Goal: Information Seeking & Learning: Understand process/instructions

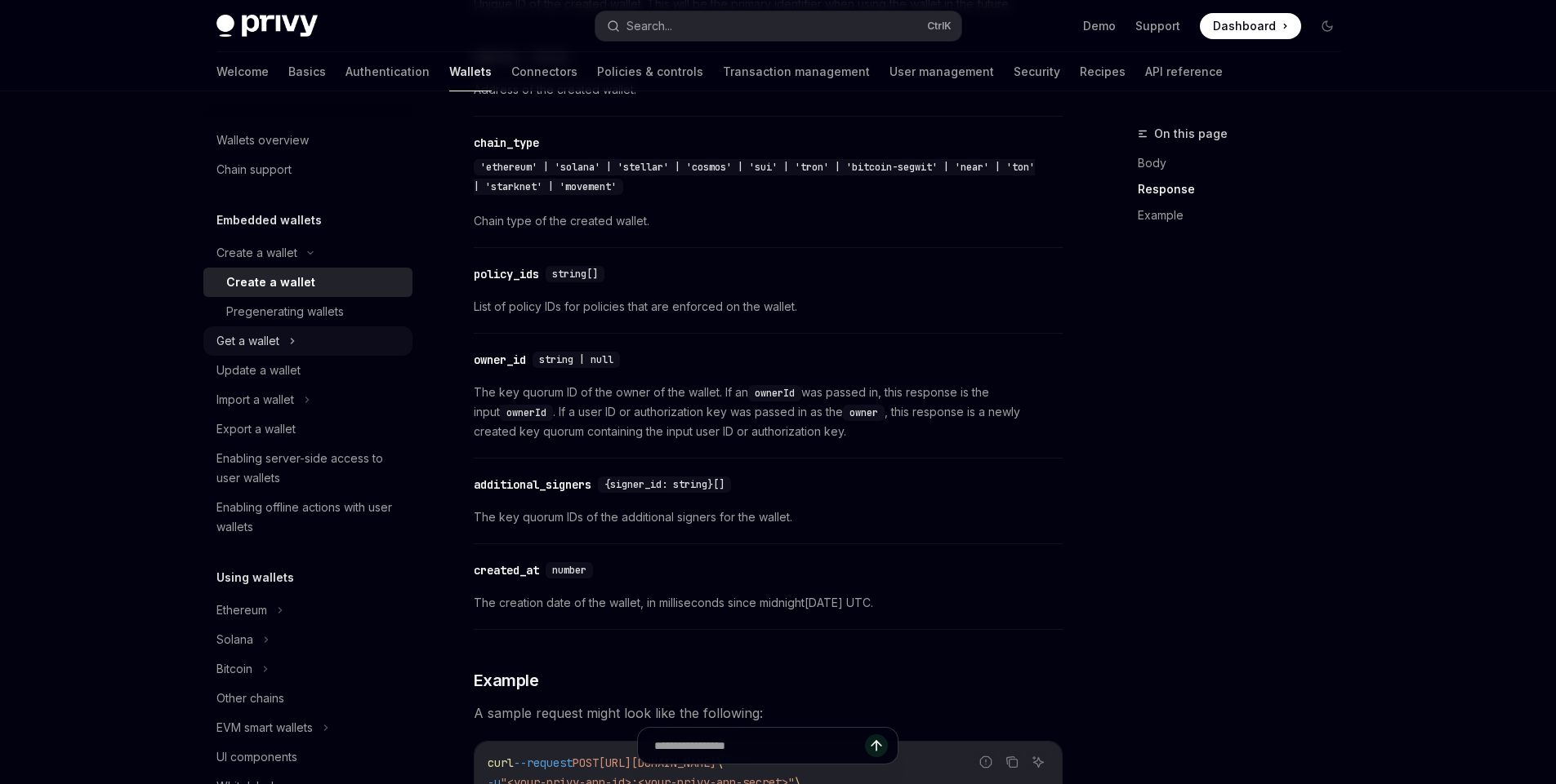
scroll to position [1585, 0]
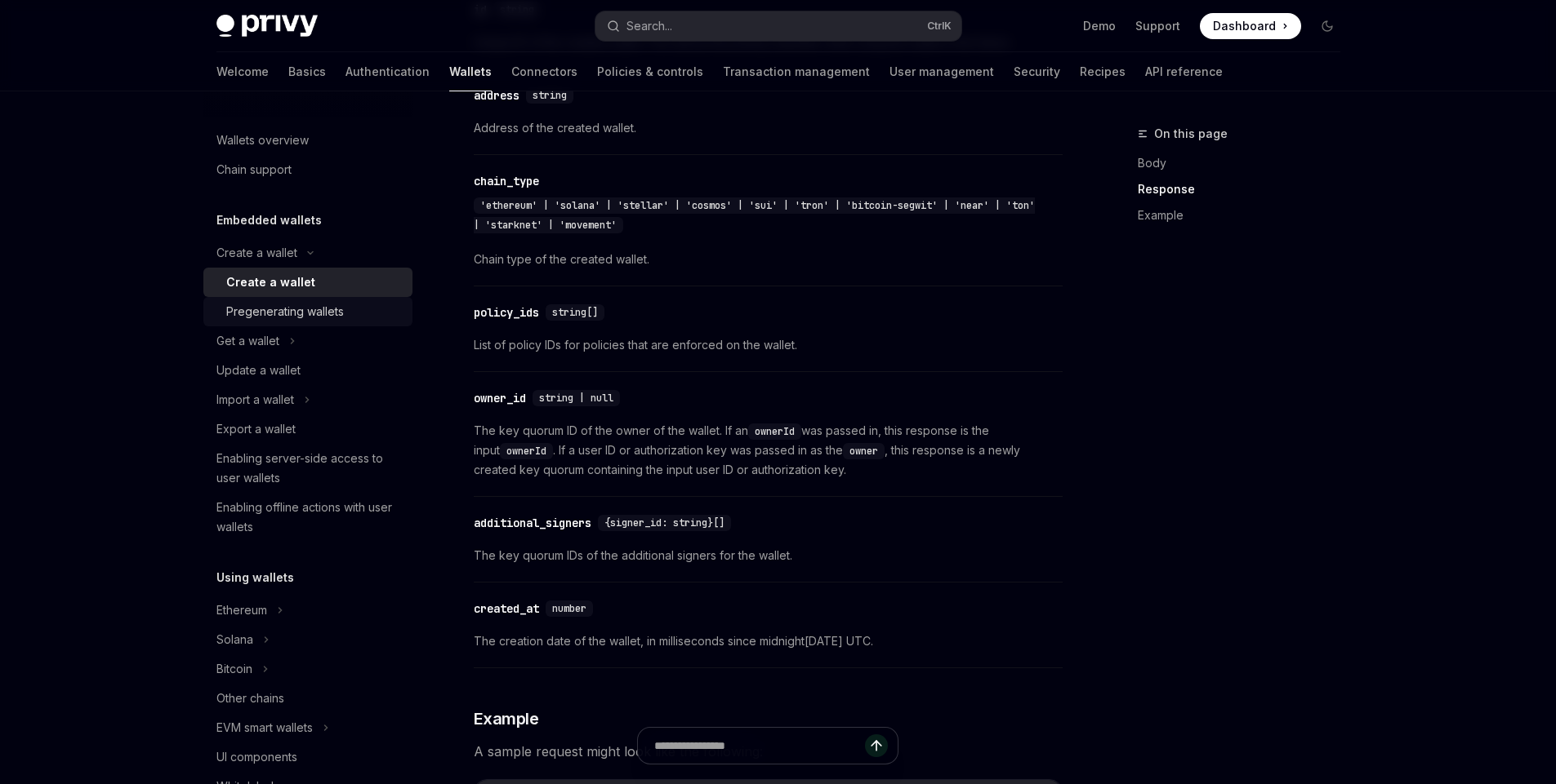
click at [278, 322] on link "Pregenerating wallets" at bounding box center [308, 311] width 209 height 30
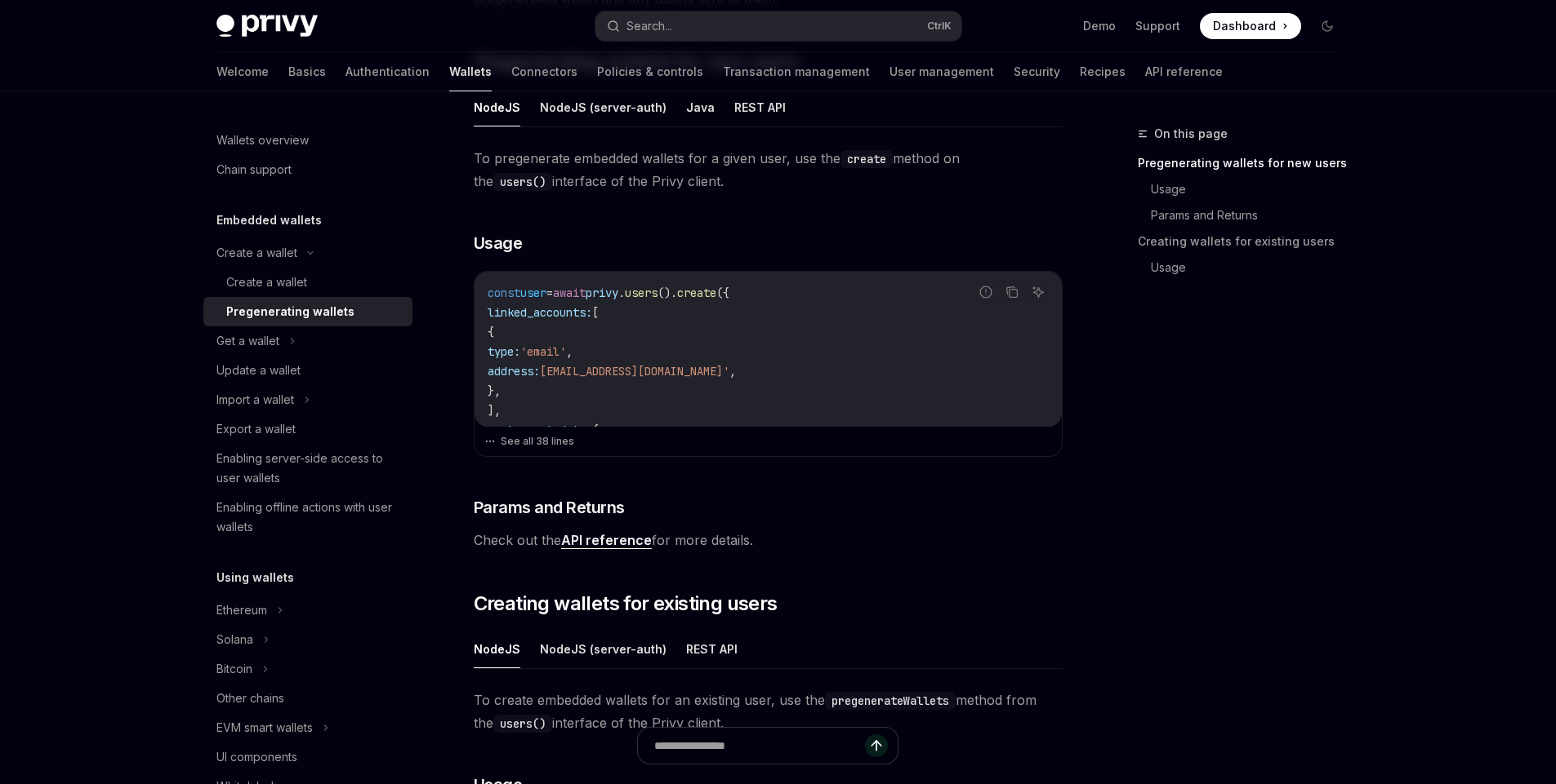
scroll to position [251, 0]
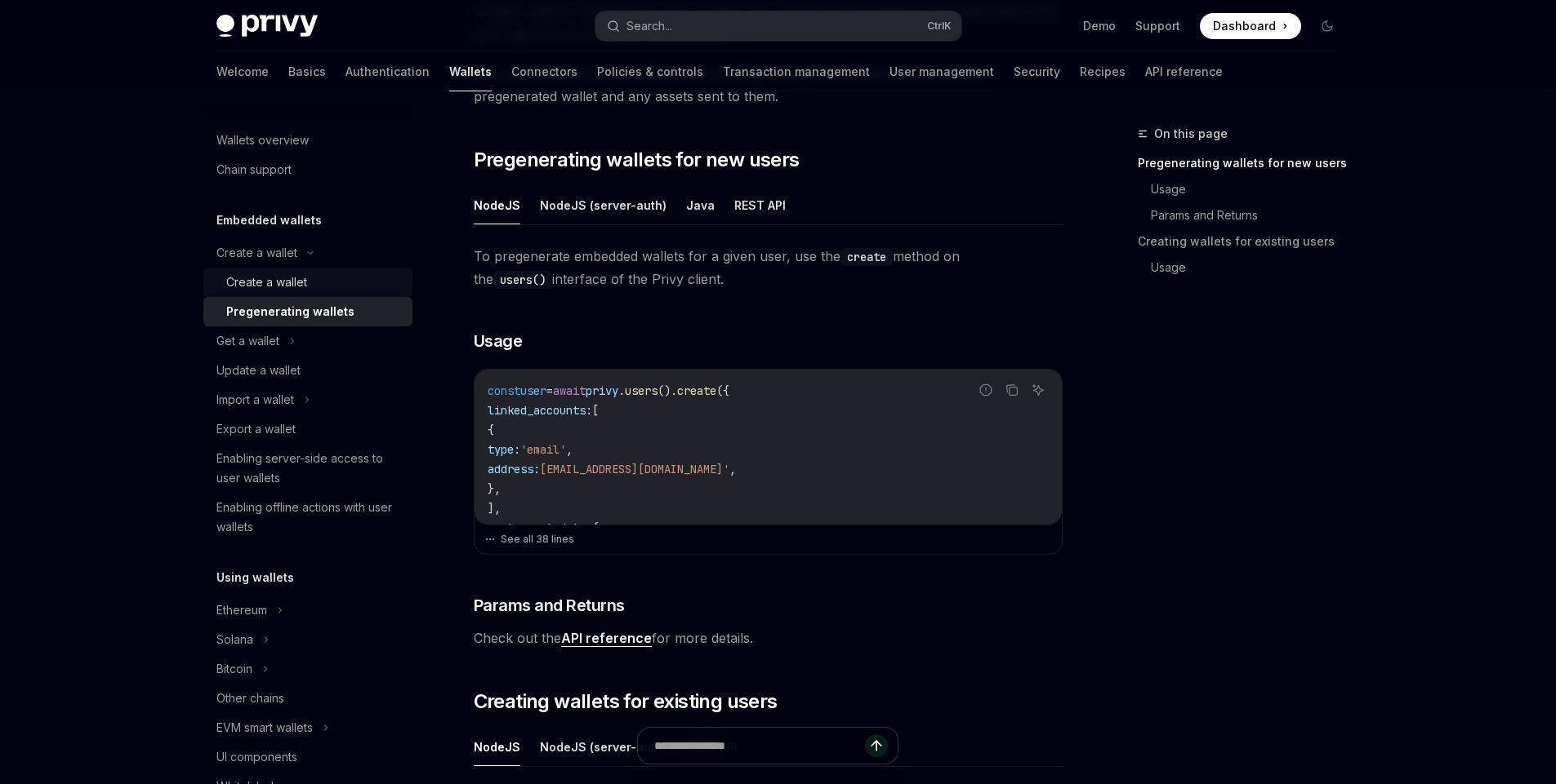
click at [303, 276] on div "Create a wallet" at bounding box center [266, 282] width 81 height 20
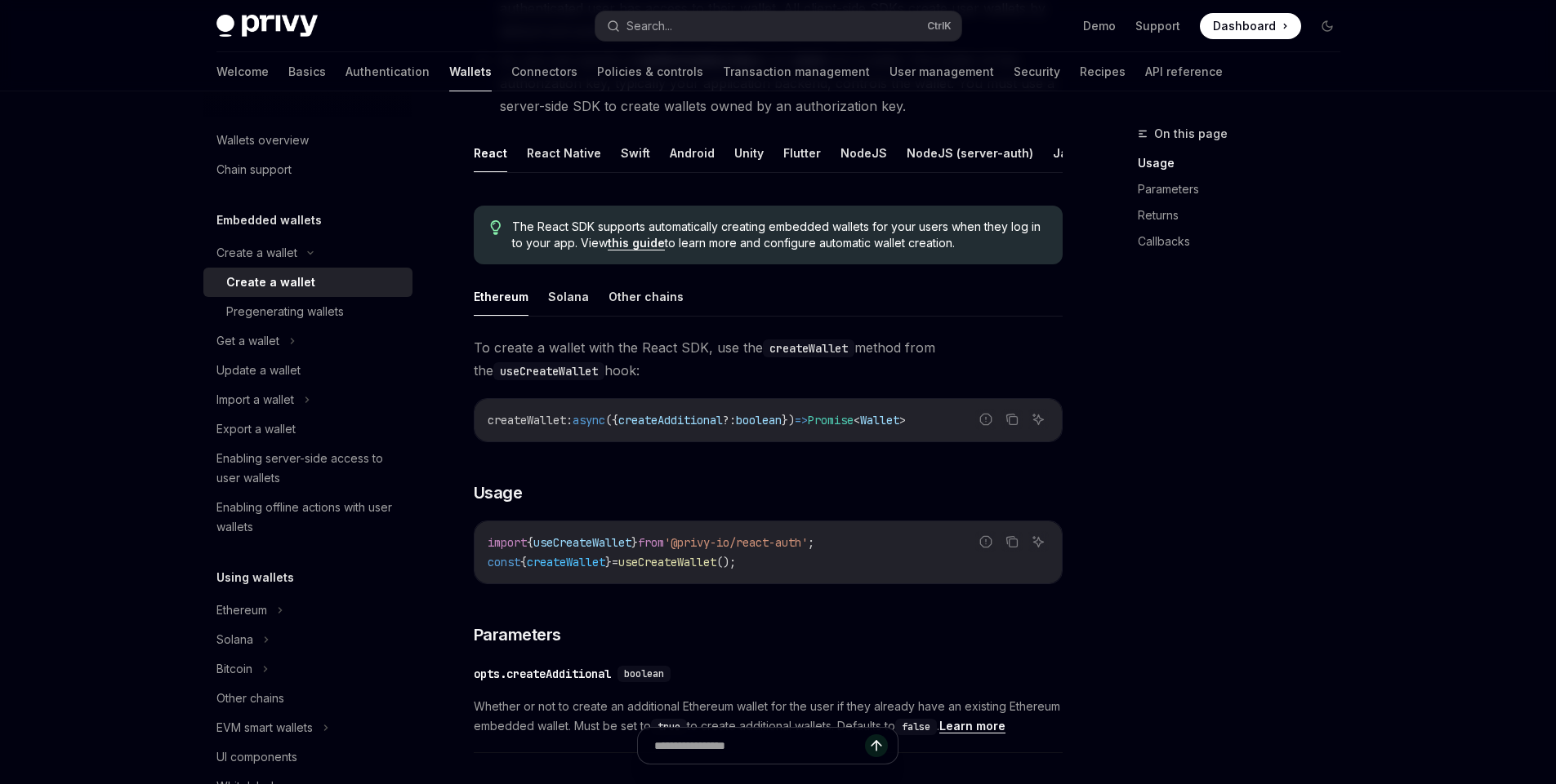
scroll to position [0, 72]
click at [1042, 148] on button "REST API" at bounding box center [1054, 153] width 52 height 38
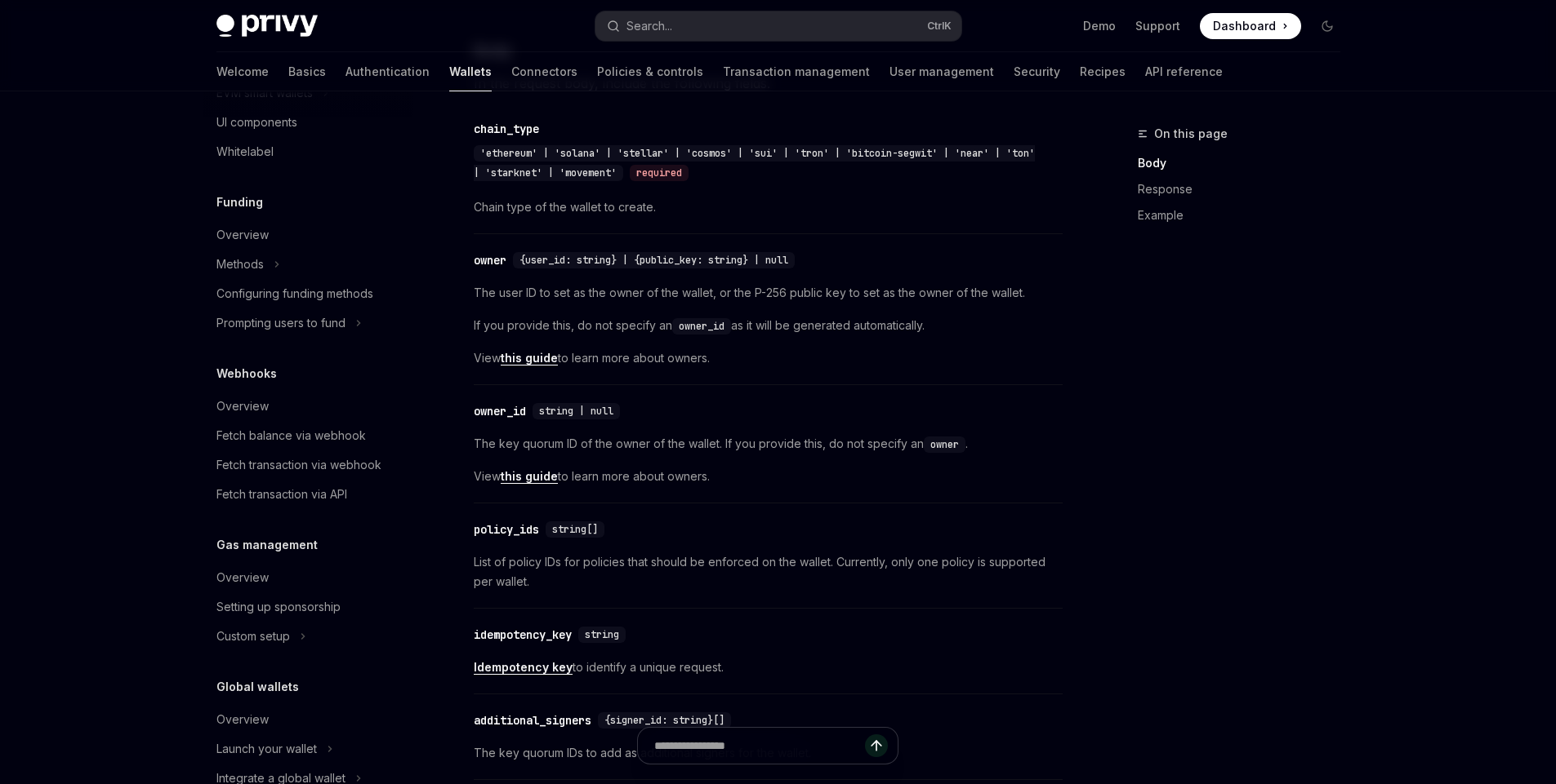
scroll to position [676, 0]
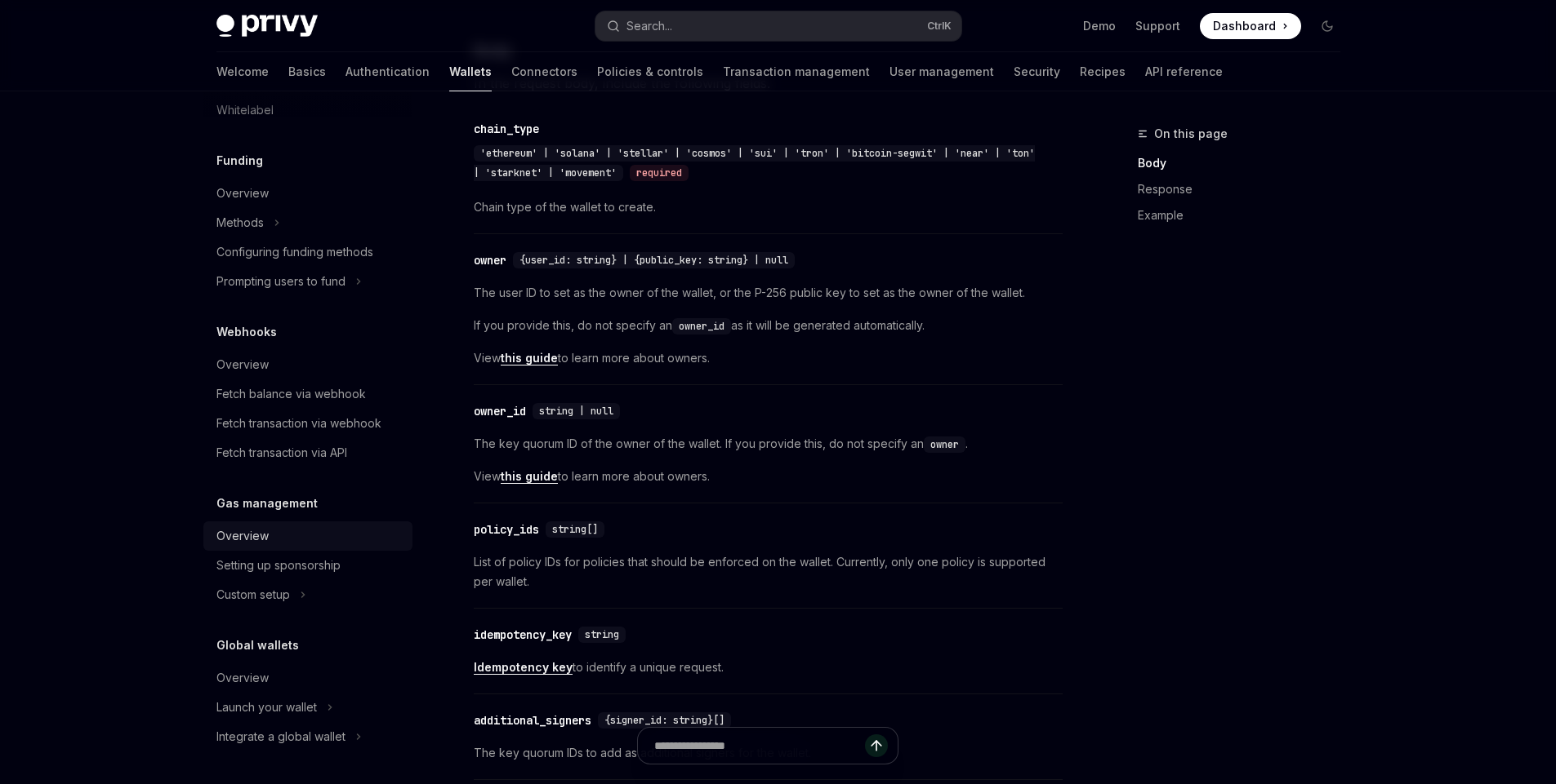
click at [249, 535] on div "Overview" at bounding box center [243, 535] width 53 height 20
type textarea "*"
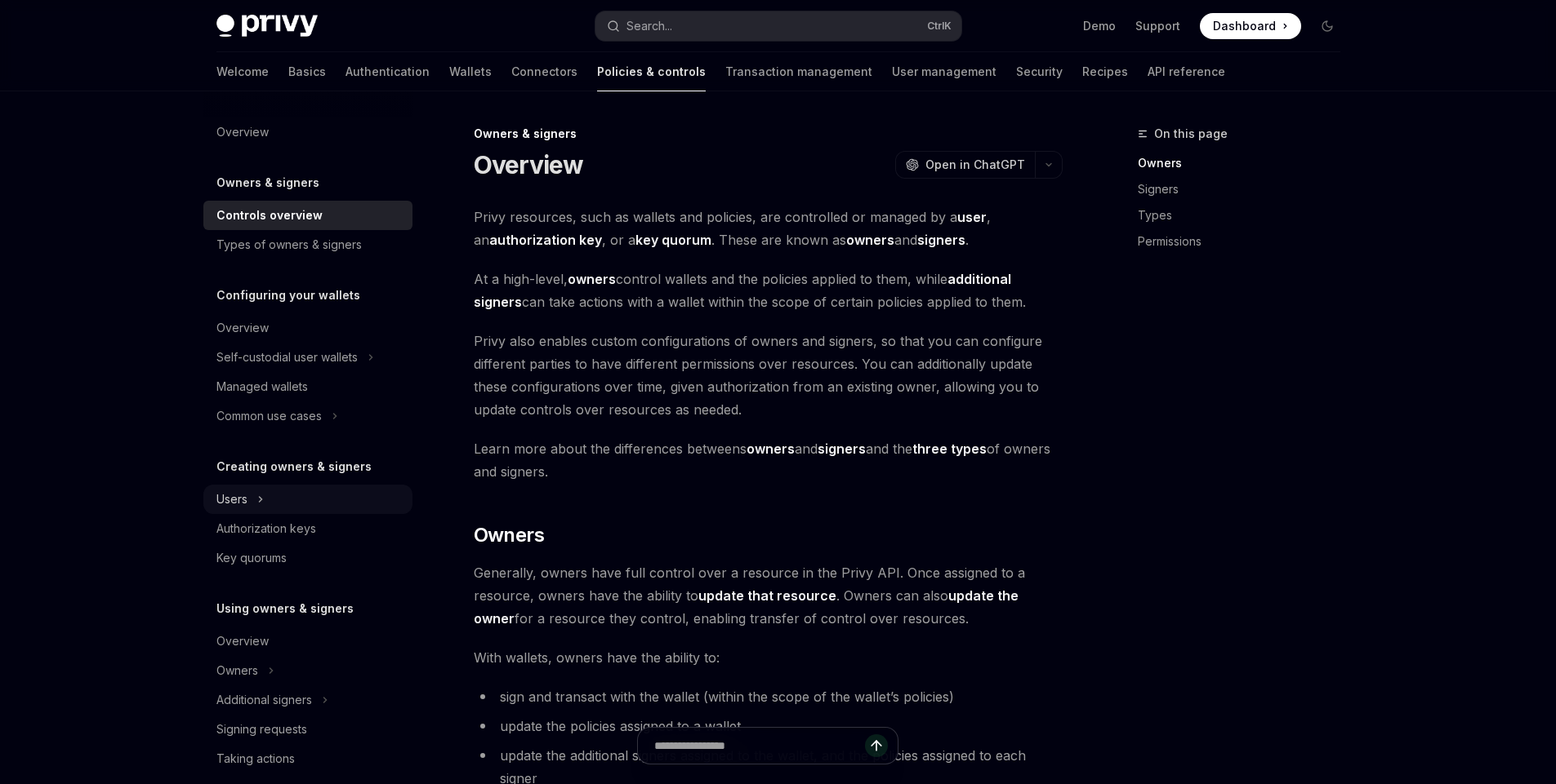
click at [248, 511] on div "Users" at bounding box center [308, 499] width 209 height 30
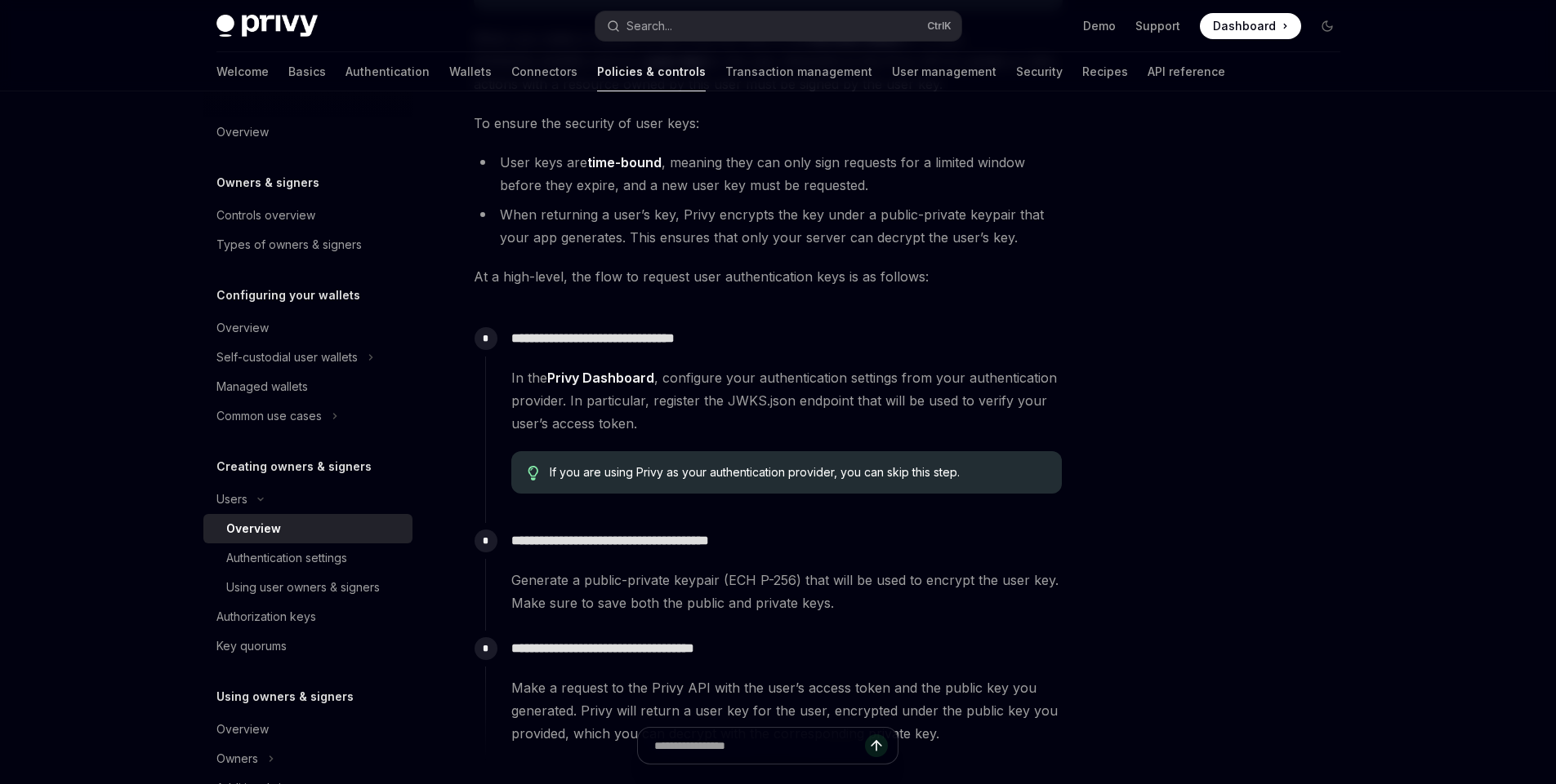
scroll to position [294, 0]
click at [290, 587] on div "Using user owners & signers" at bounding box center [302, 587] width 154 height 20
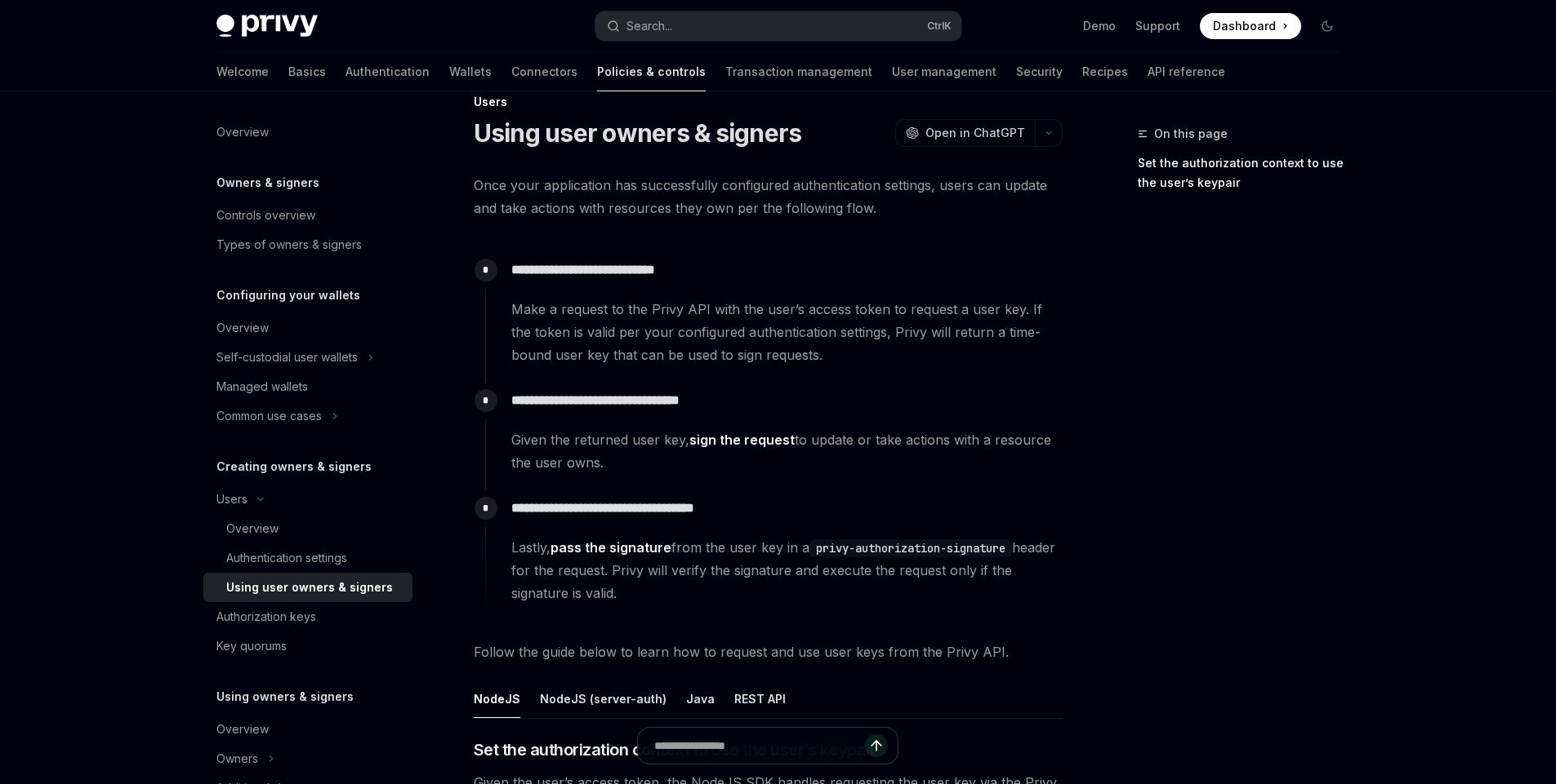
scroll to position [294, 0]
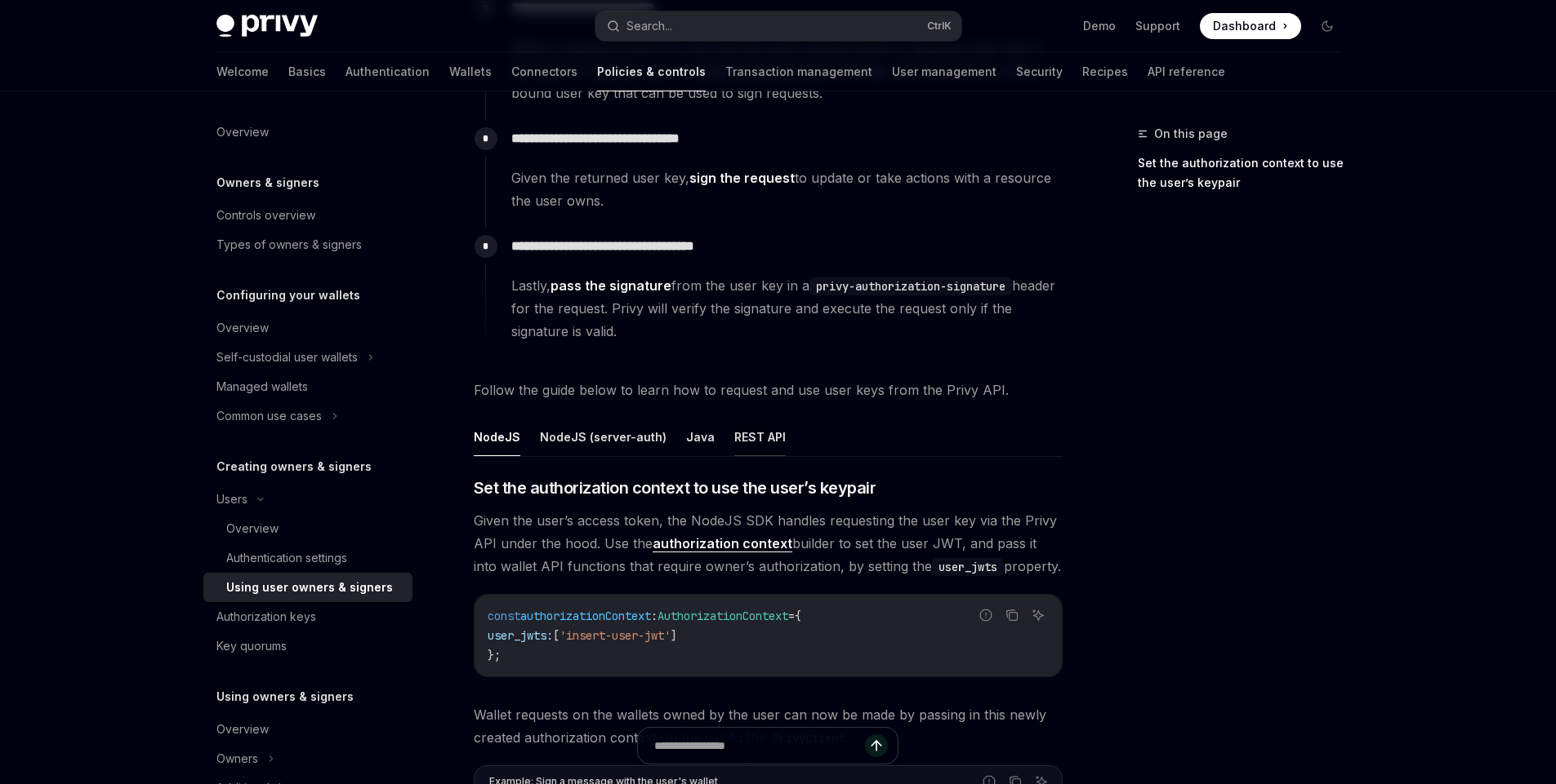
click at [756, 436] on button "REST API" at bounding box center [760, 437] width 52 height 38
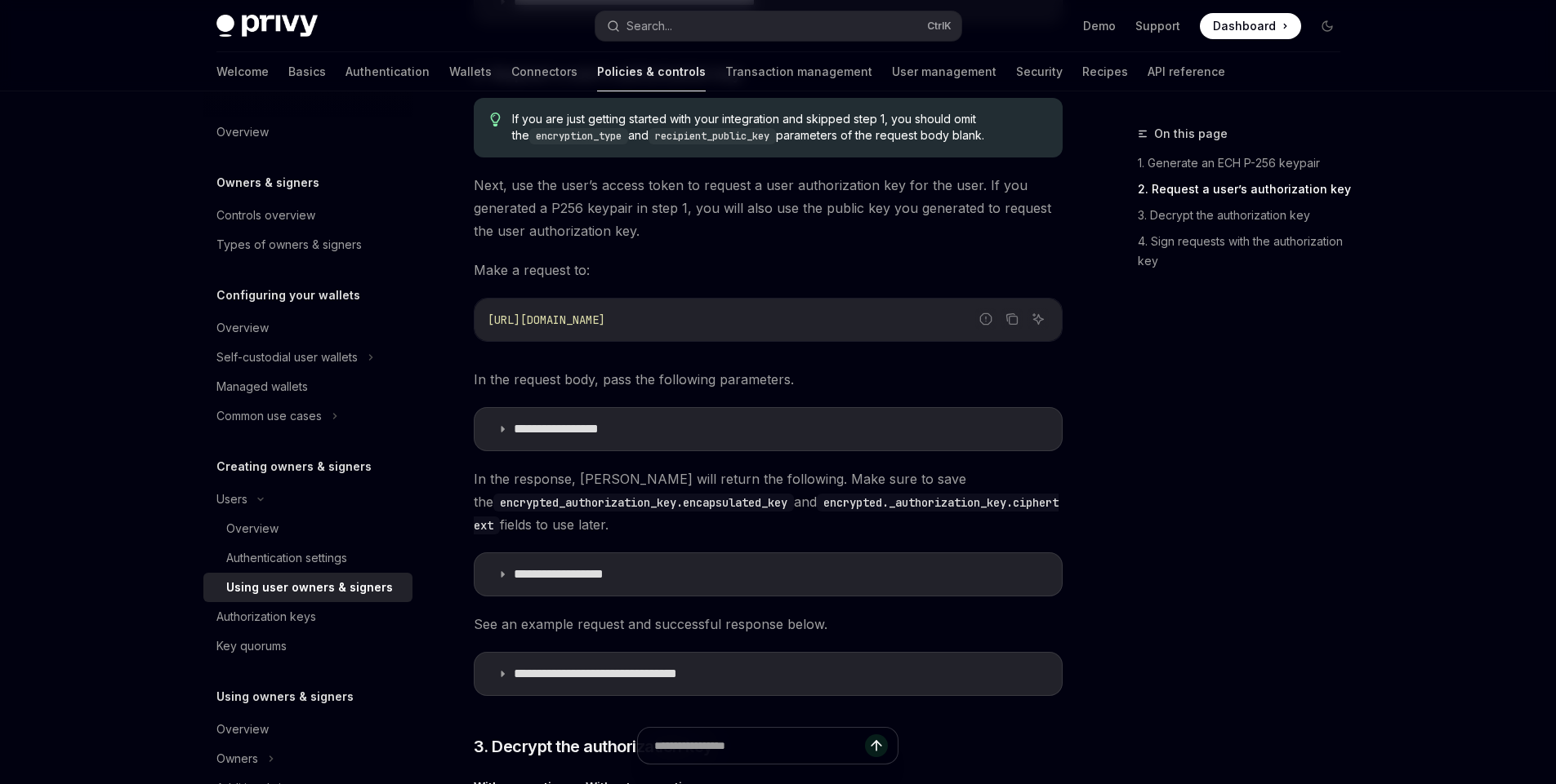
scroll to position [1371, 0]
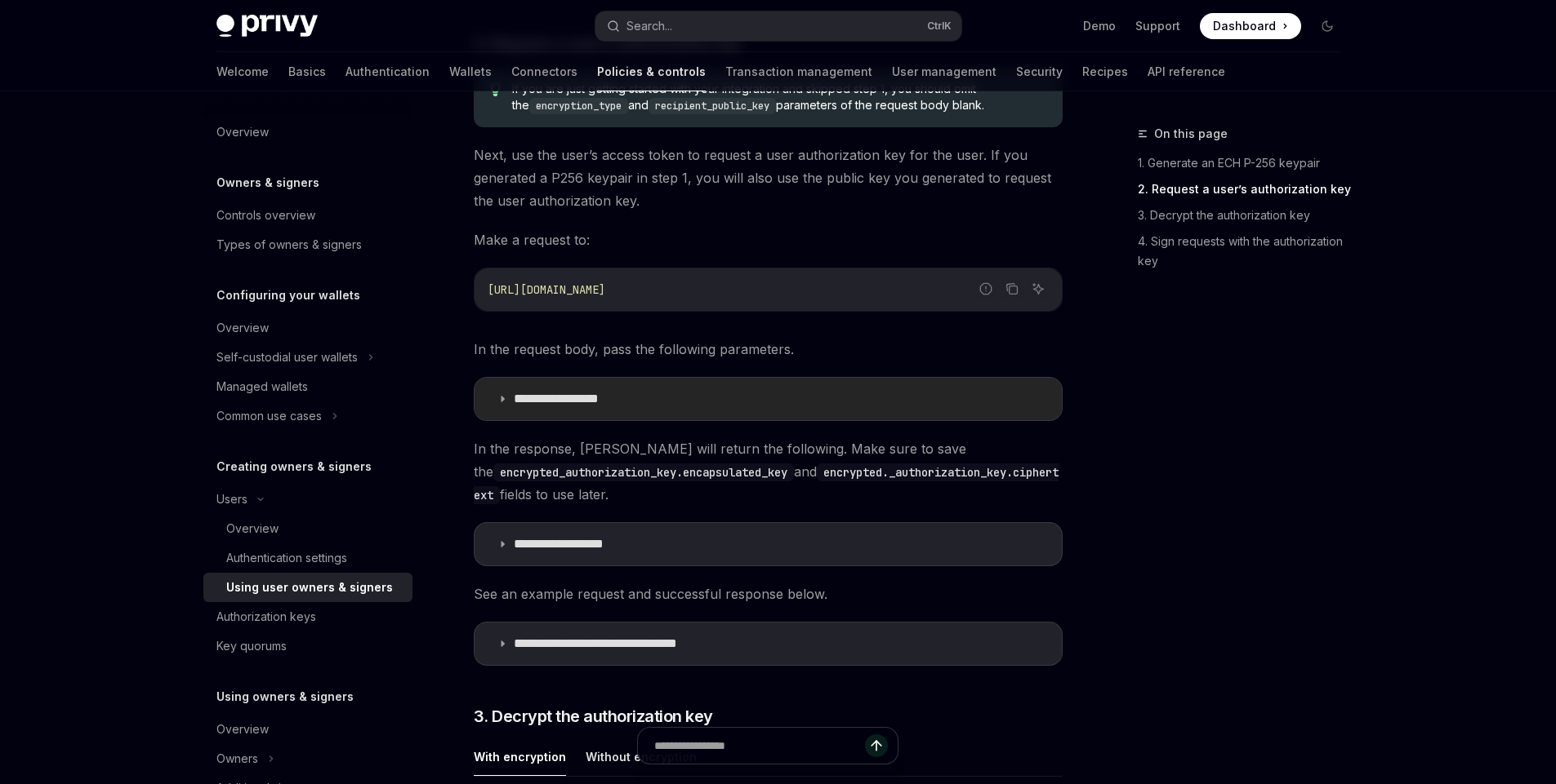
click at [499, 395] on icon at bounding box center [503, 400] width 10 height 10
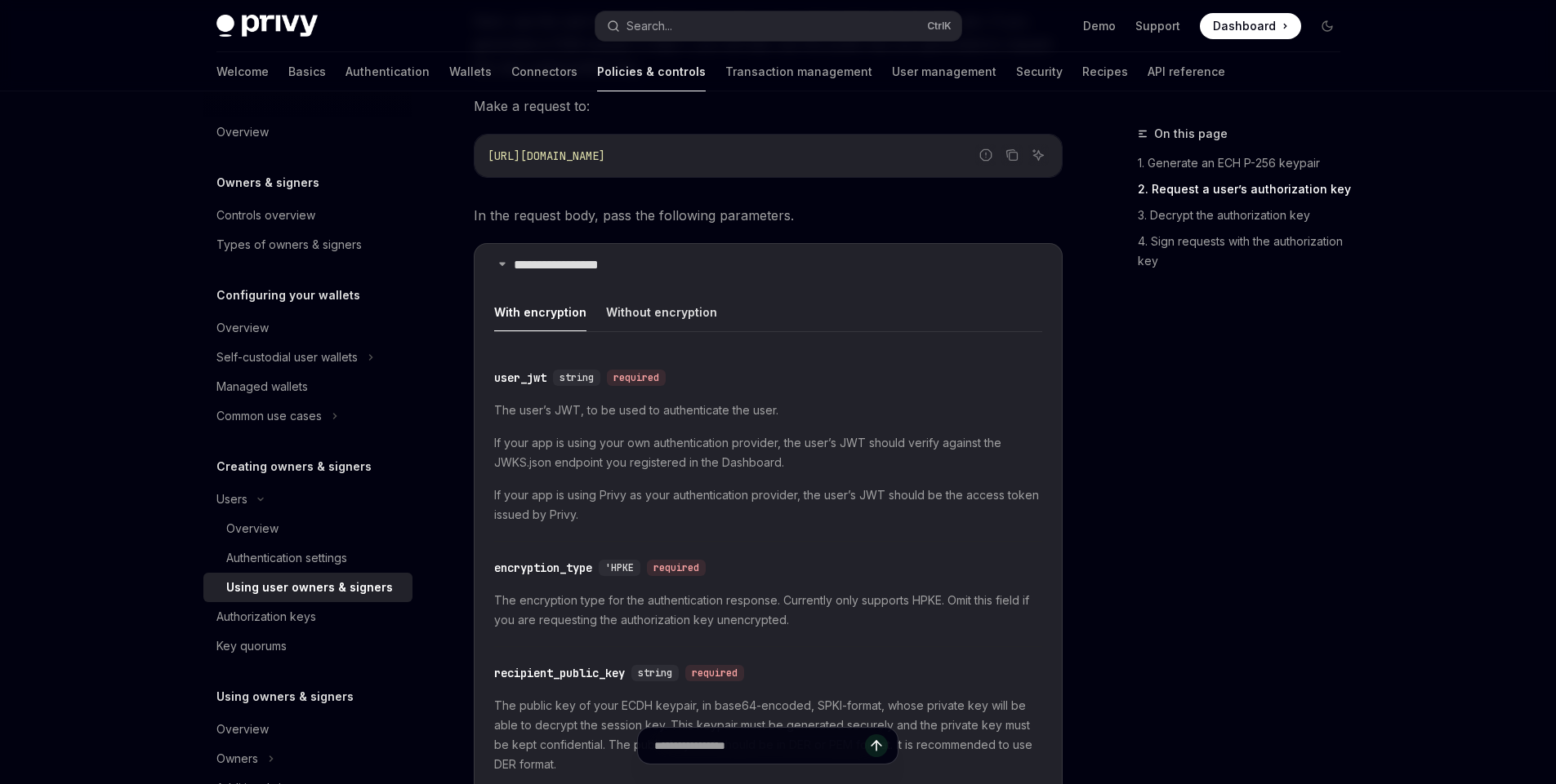
scroll to position [1470, 0]
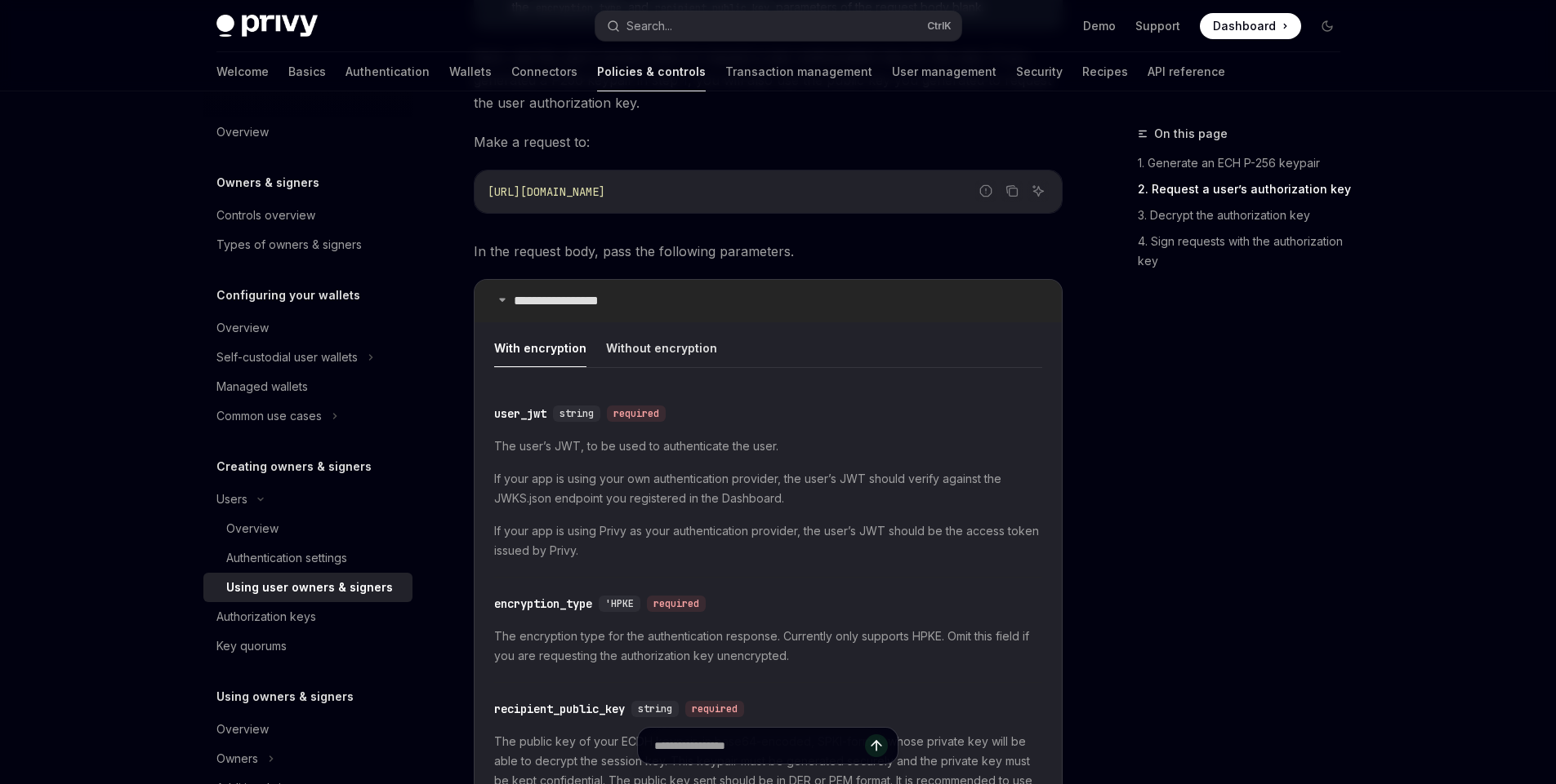
click at [502, 294] on icon at bounding box center [503, 300] width 10 height 10
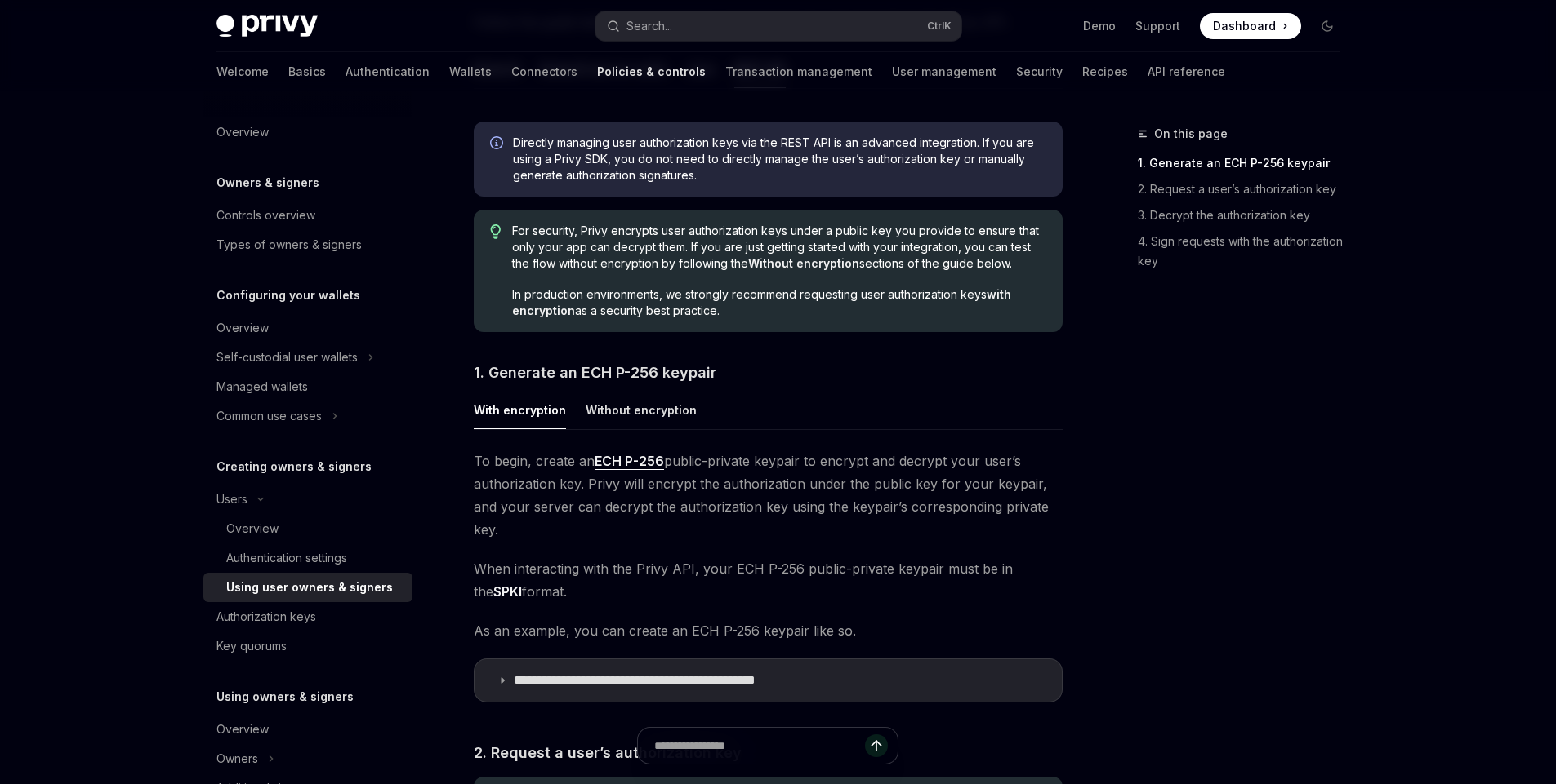
scroll to position [686, 0]
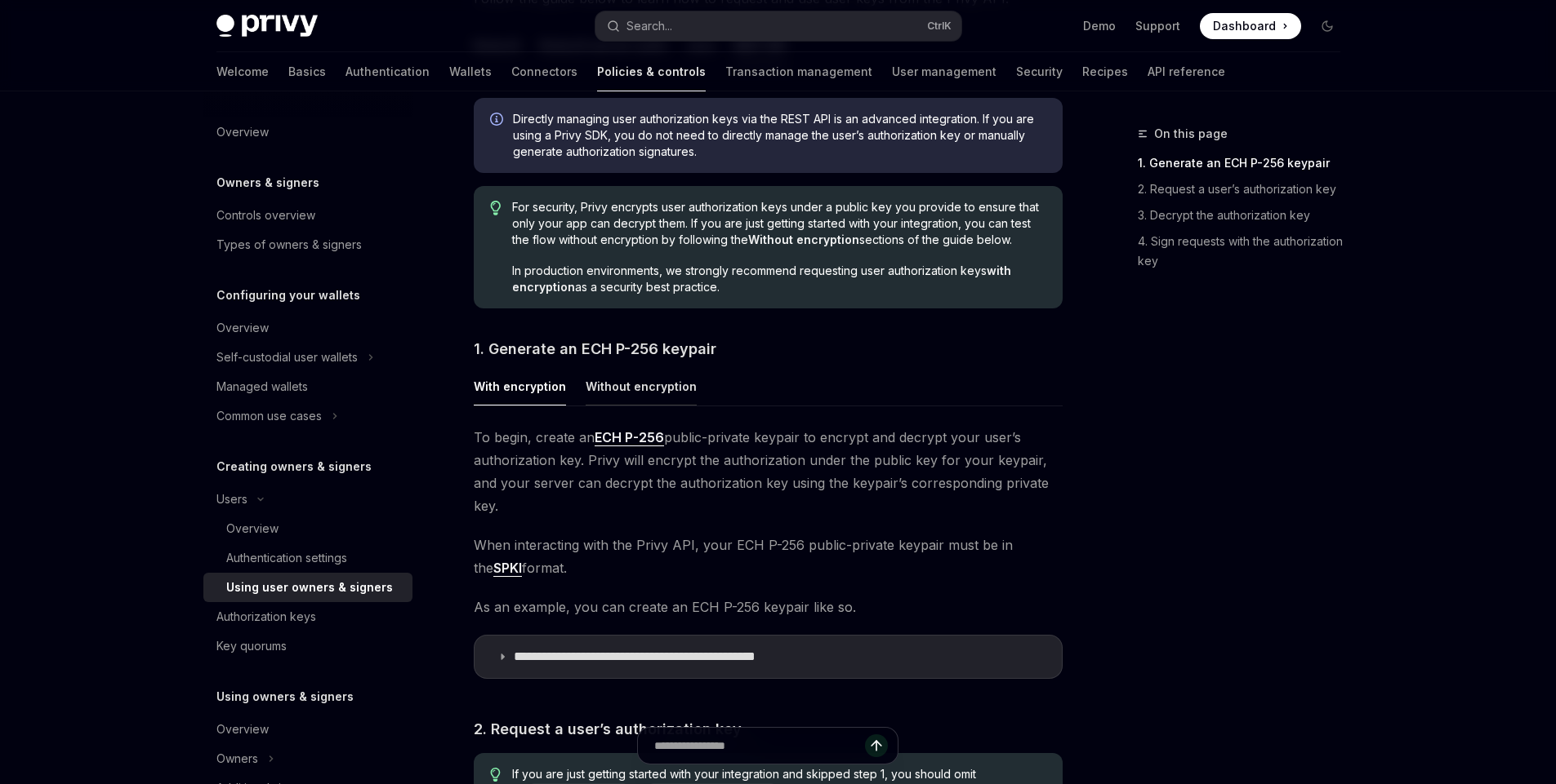
click at [634, 384] on button "Without encryption" at bounding box center [641, 386] width 111 height 38
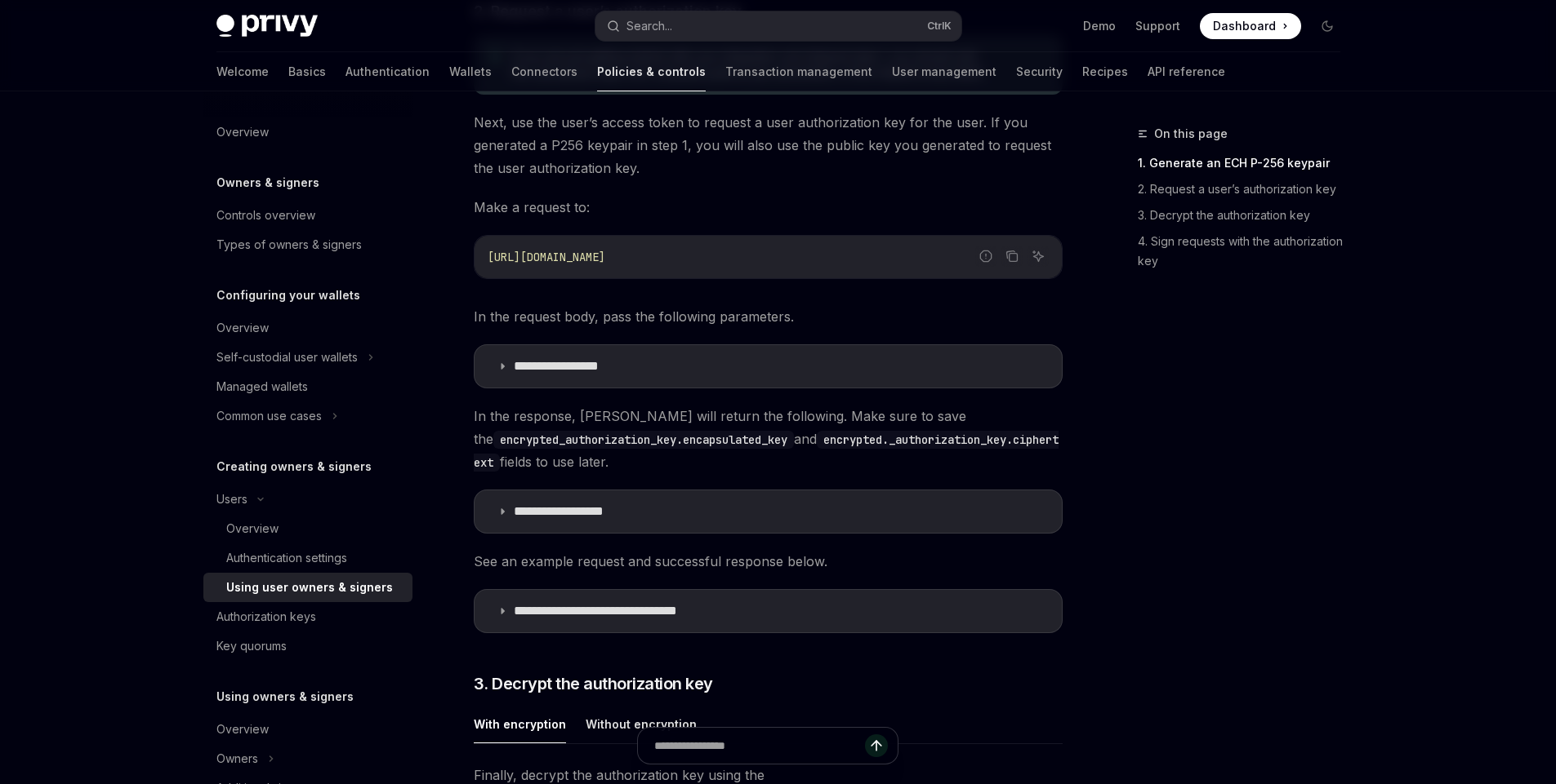
scroll to position [1175, 0]
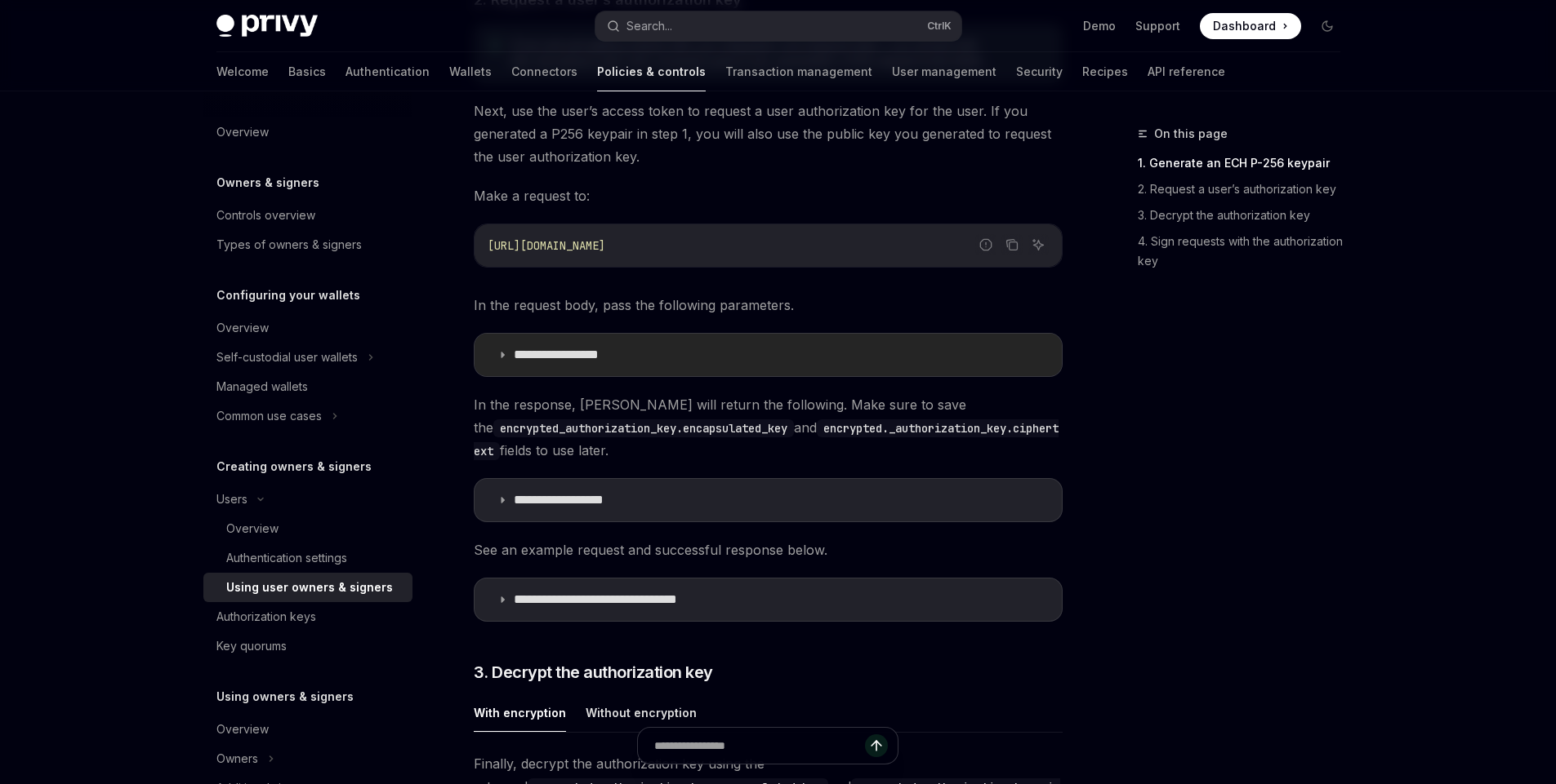
click at [506, 355] on icon at bounding box center [503, 356] width 10 height 10
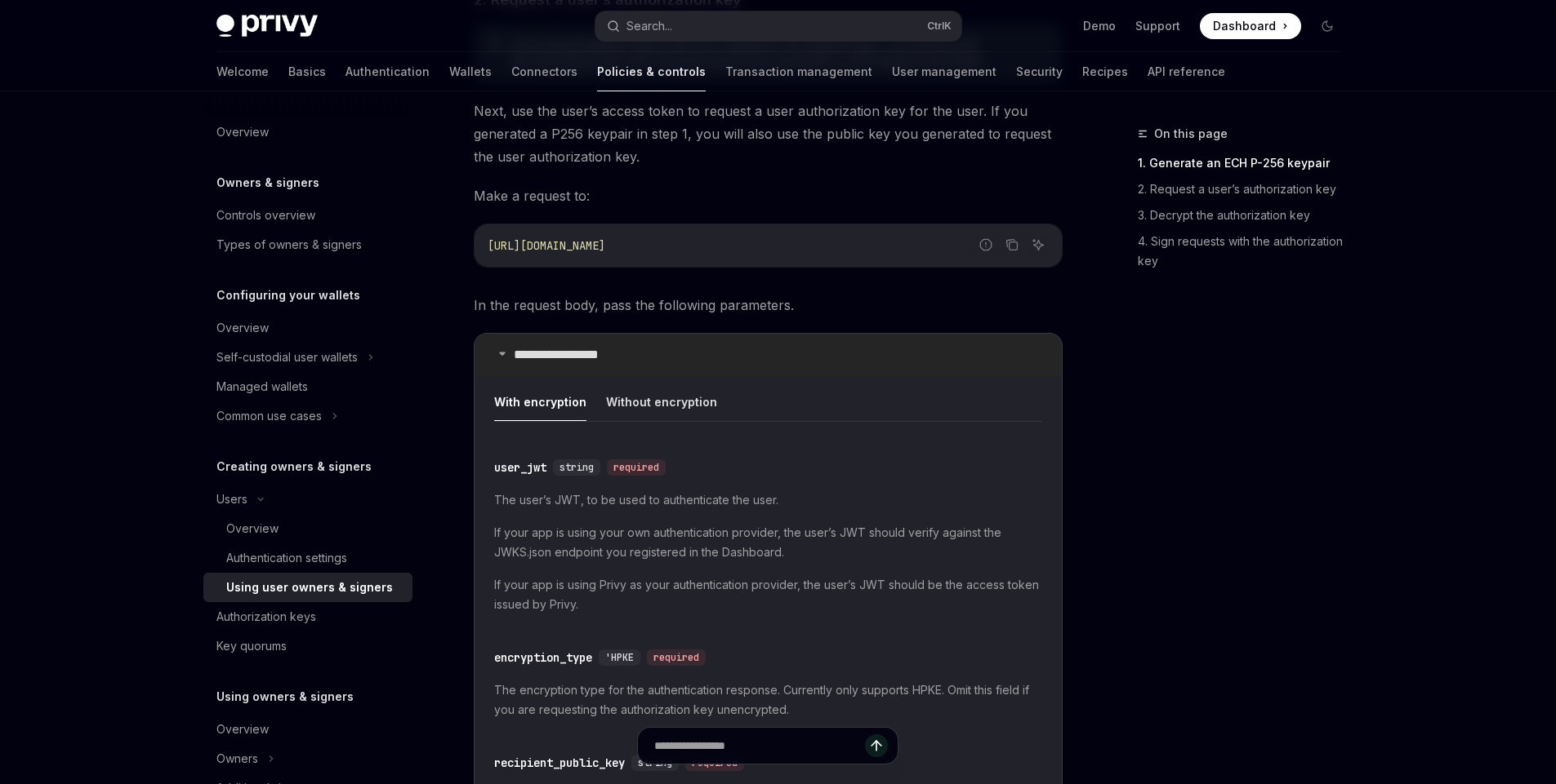
click at [506, 355] on icon at bounding box center [503, 354] width 10 height 10
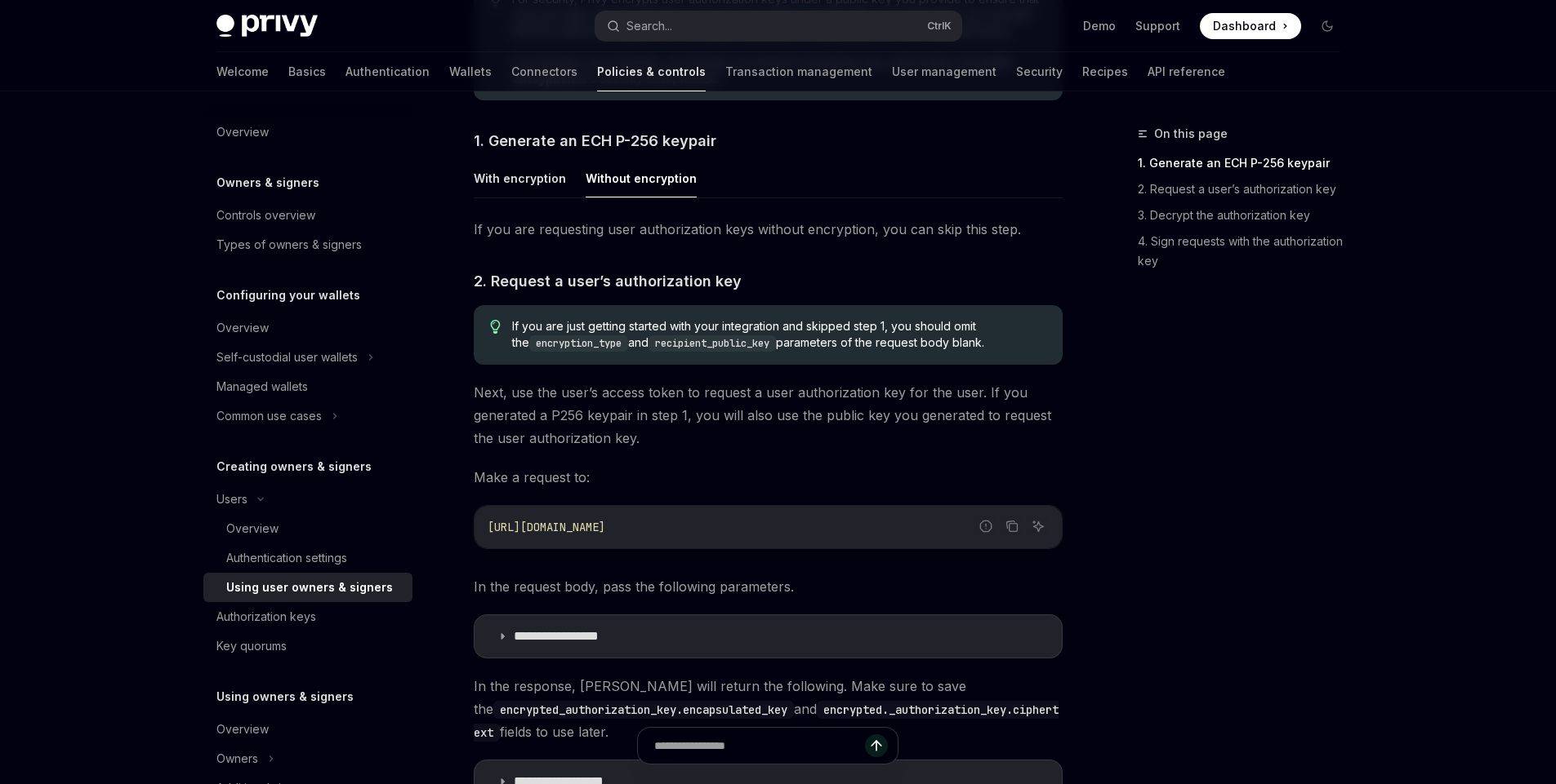
scroll to position [882, 0]
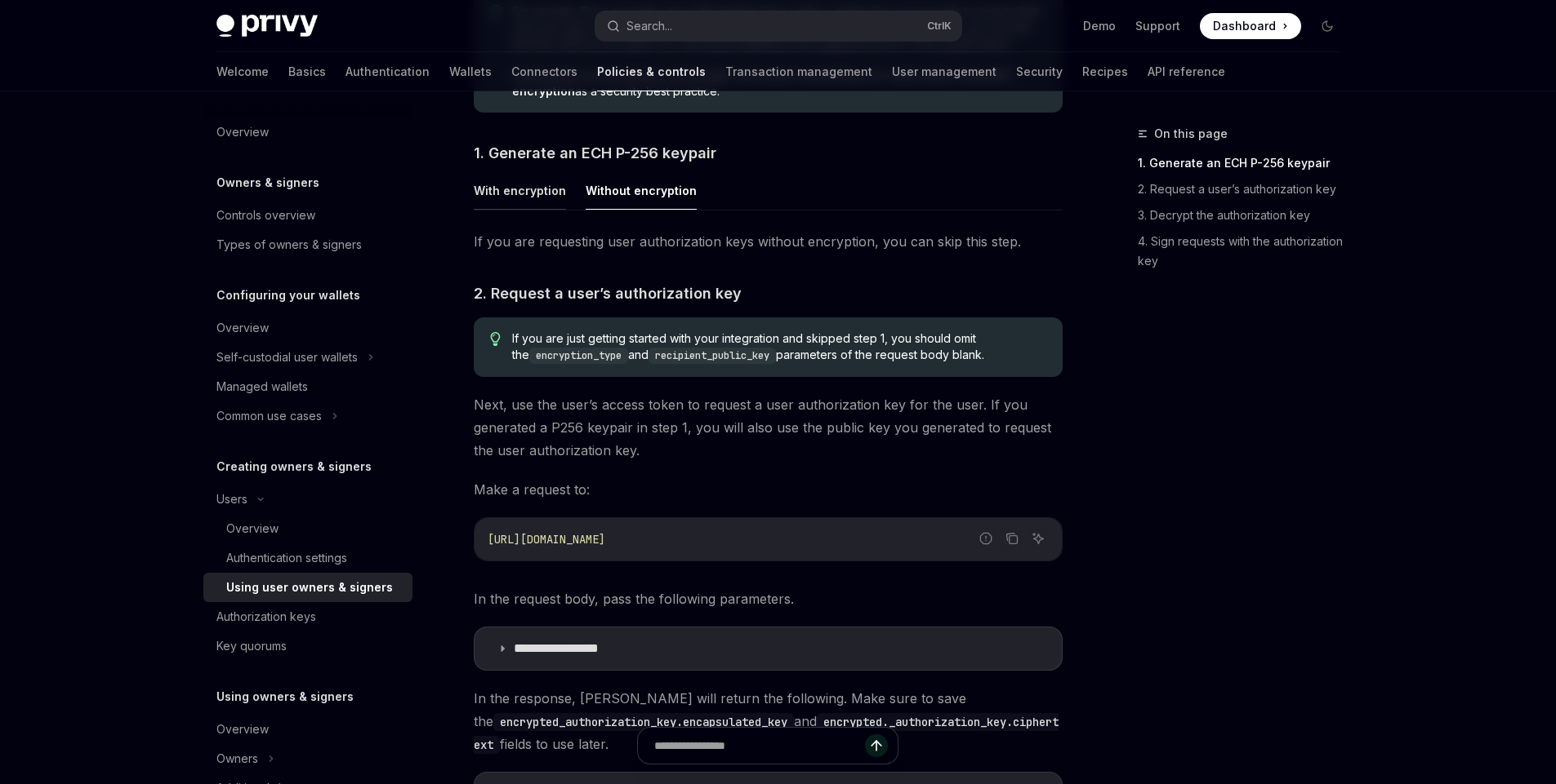
click at [518, 192] on button "With encryption" at bounding box center [520, 190] width 93 height 38
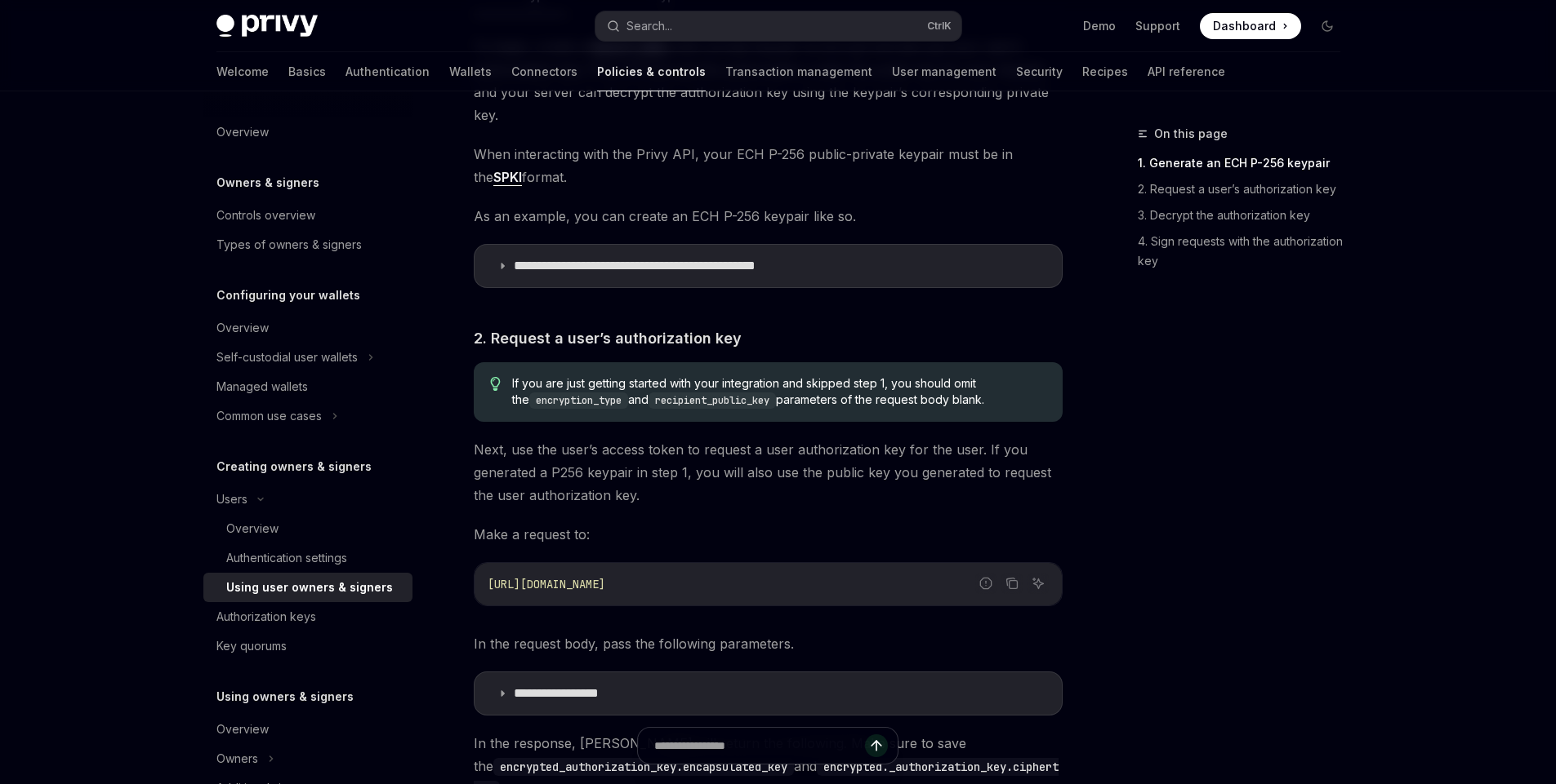
scroll to position [1078, 0]
click at [498, 260] on icon at bounding box center [503, 266] width 10 height 10
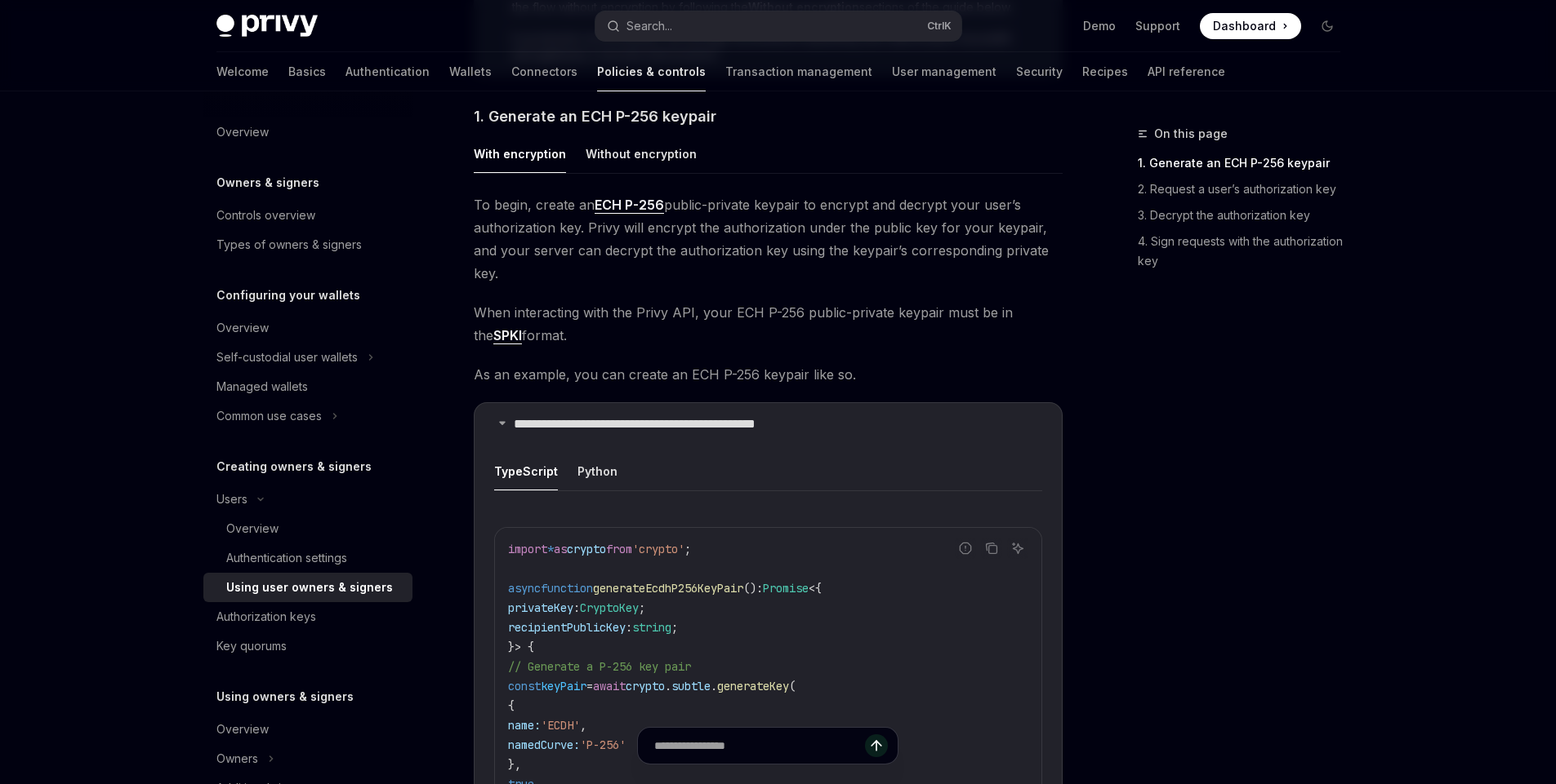
scroll to position [882, 0]
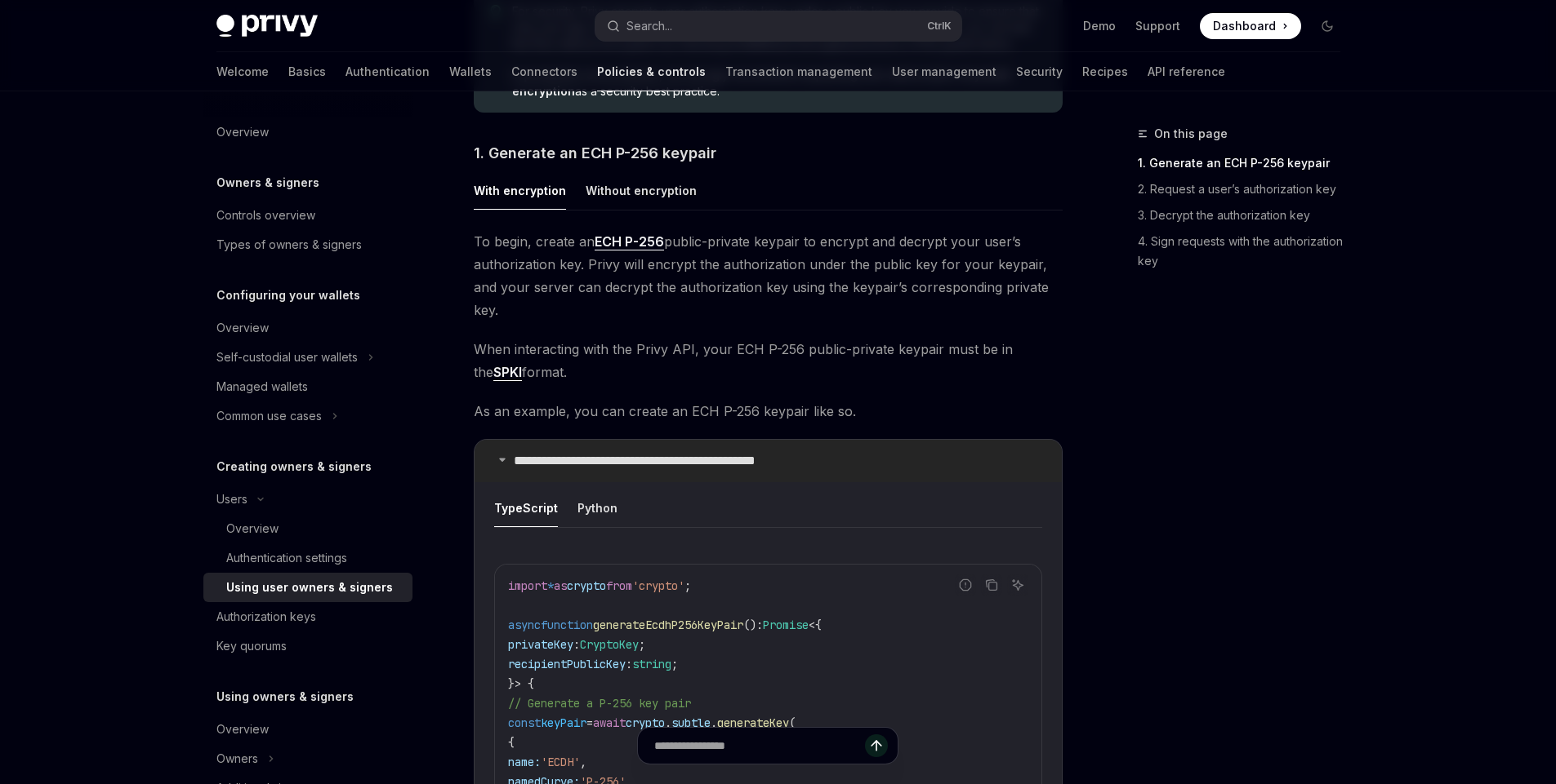
click at [496, 440] on summary "**********" at bounding box center [768, 462] width 587 height 42
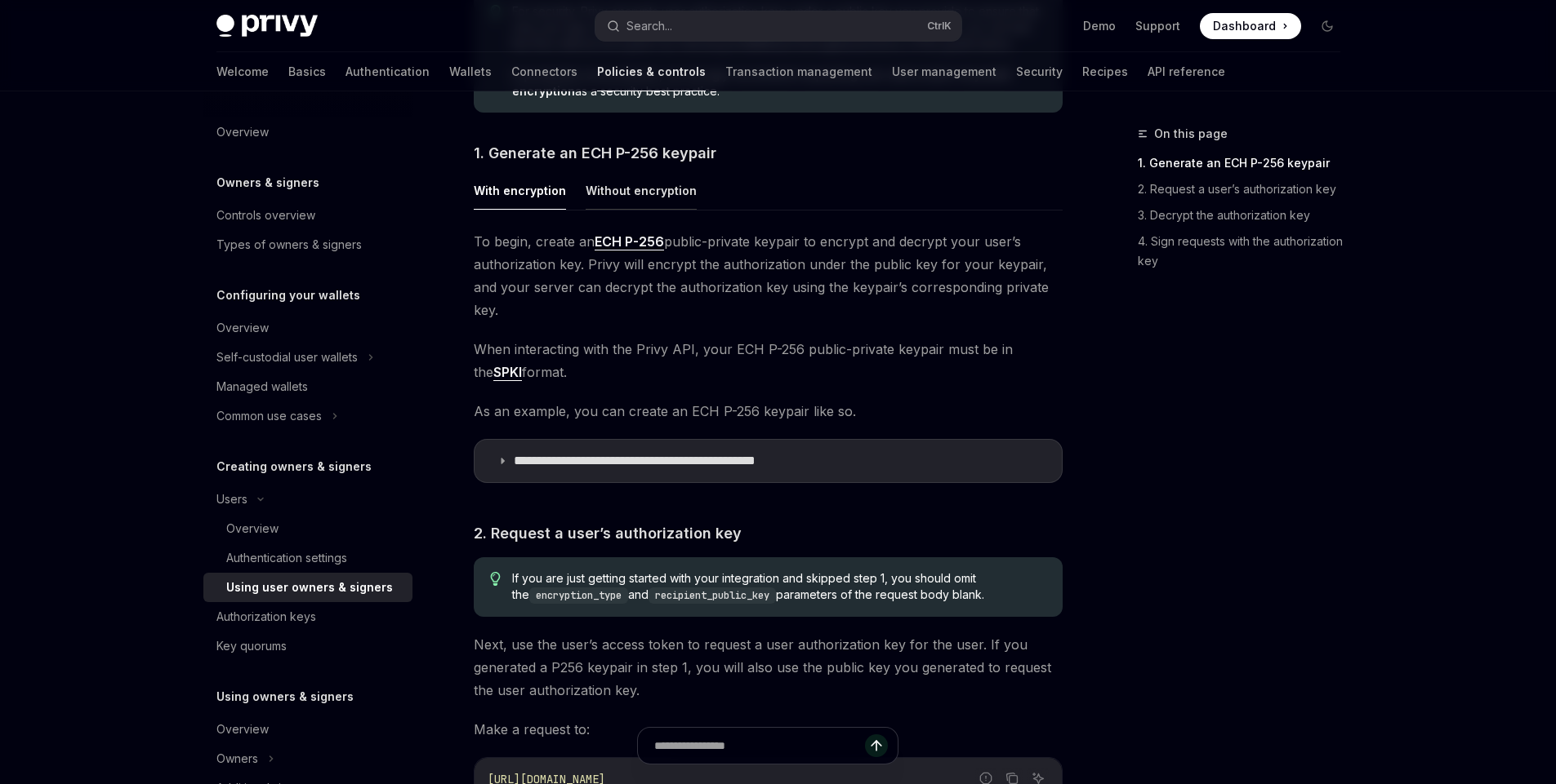
click at [668, 188] on button "Without encryption" at bounding box center [641, 190] width 111 height 38
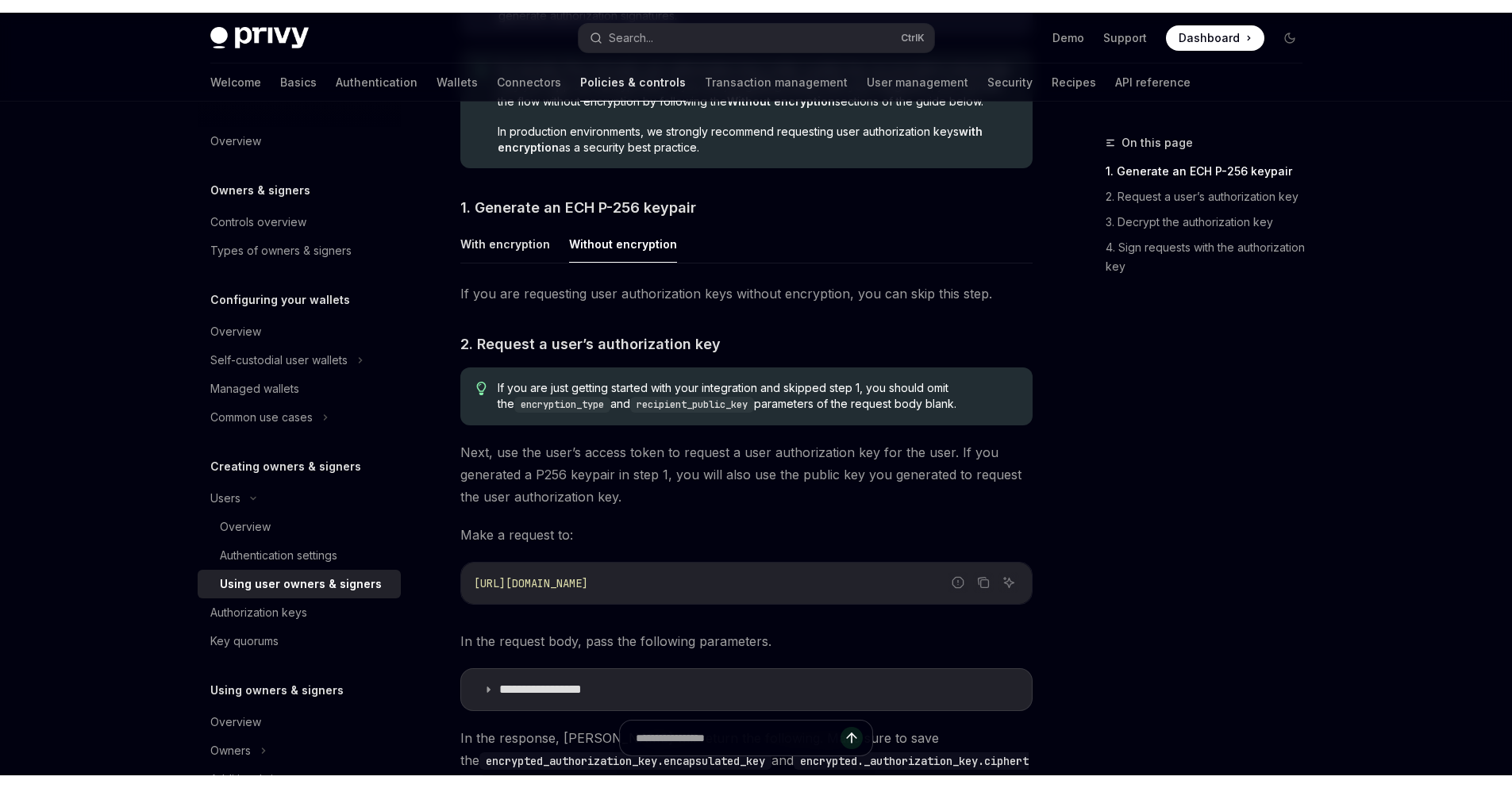
scroll to position [857, 0]
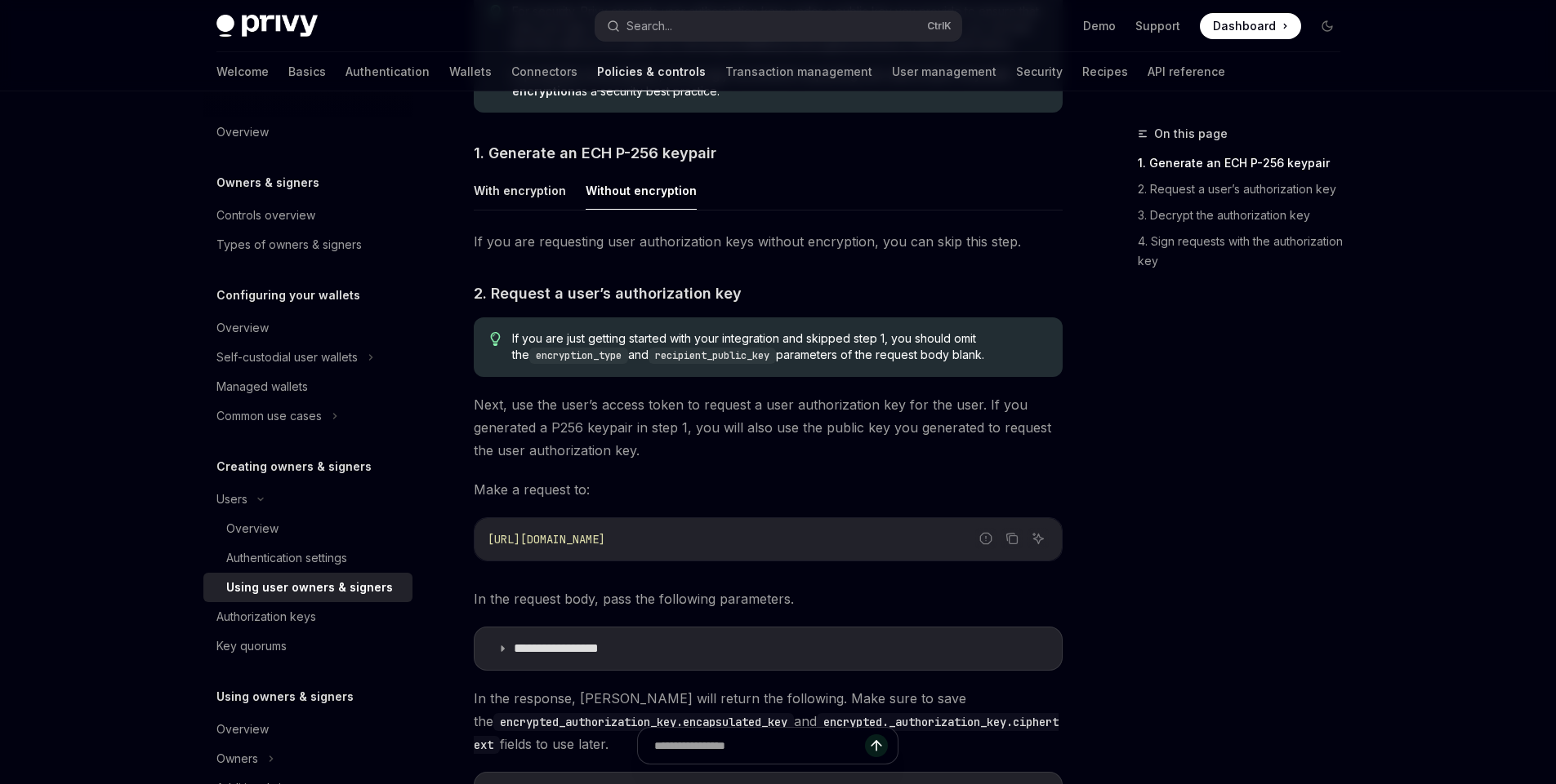
type textarea "*"
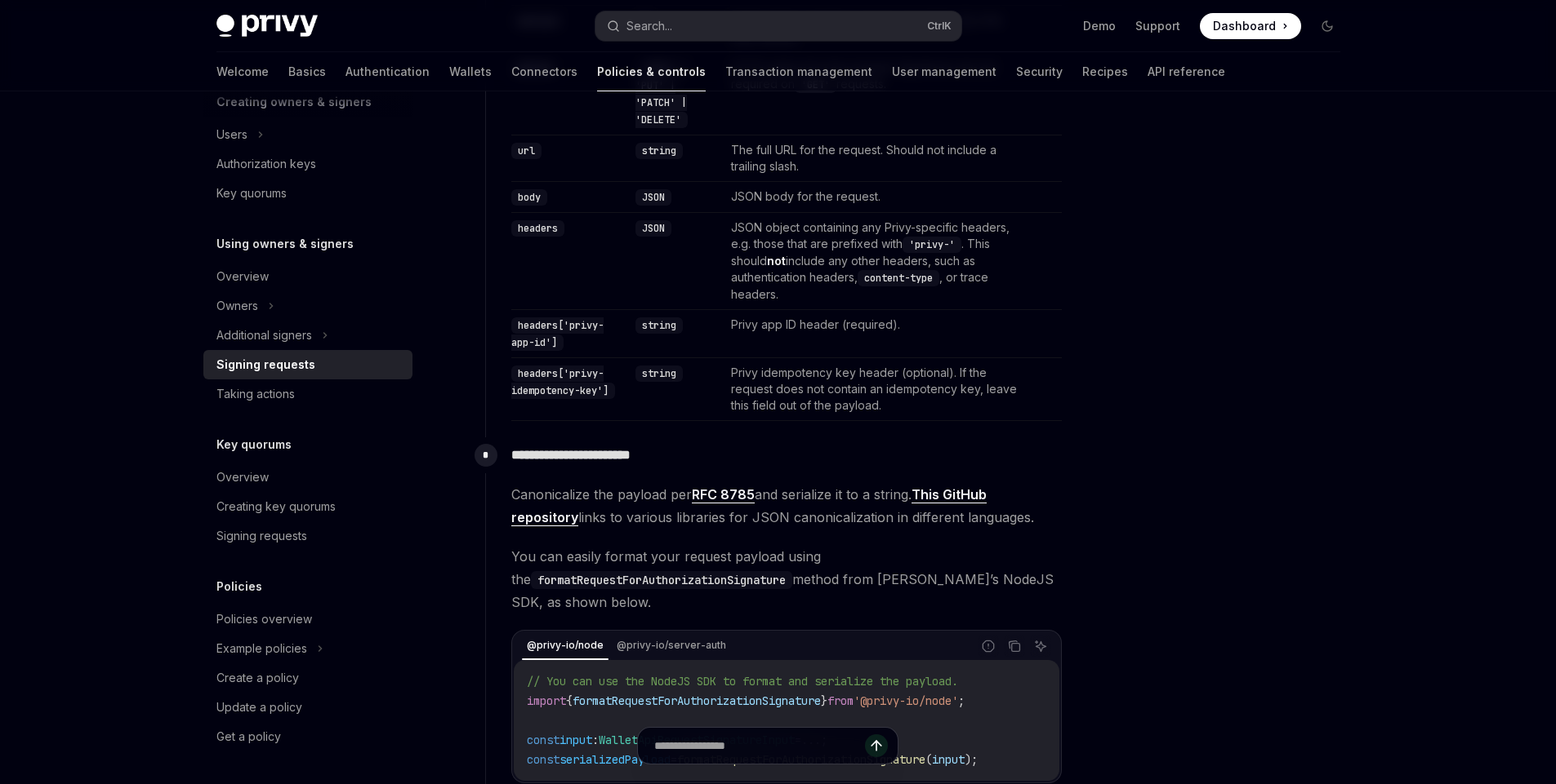
scroll to position [687, 0]
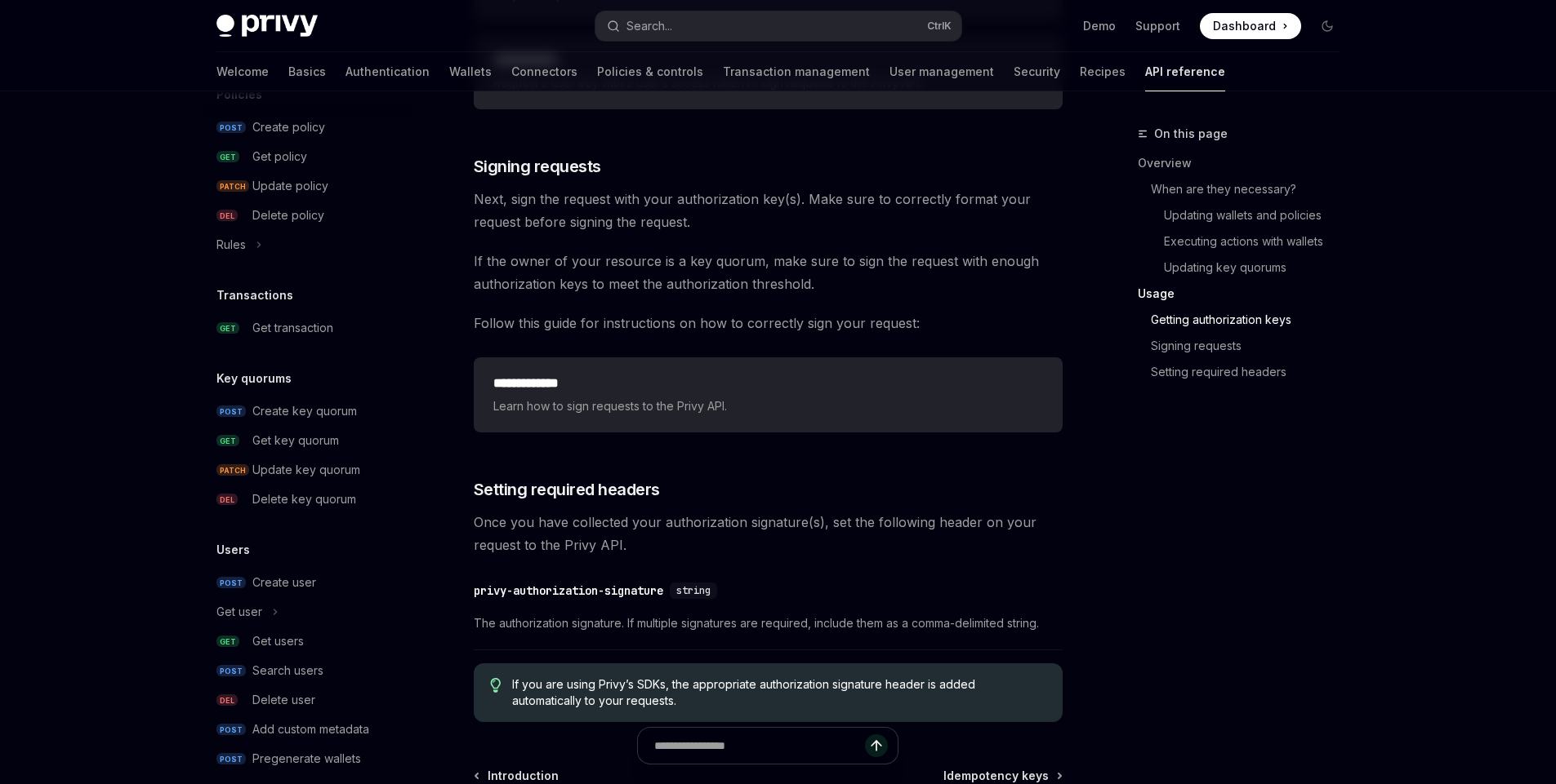
scroll to position [1107, 0]
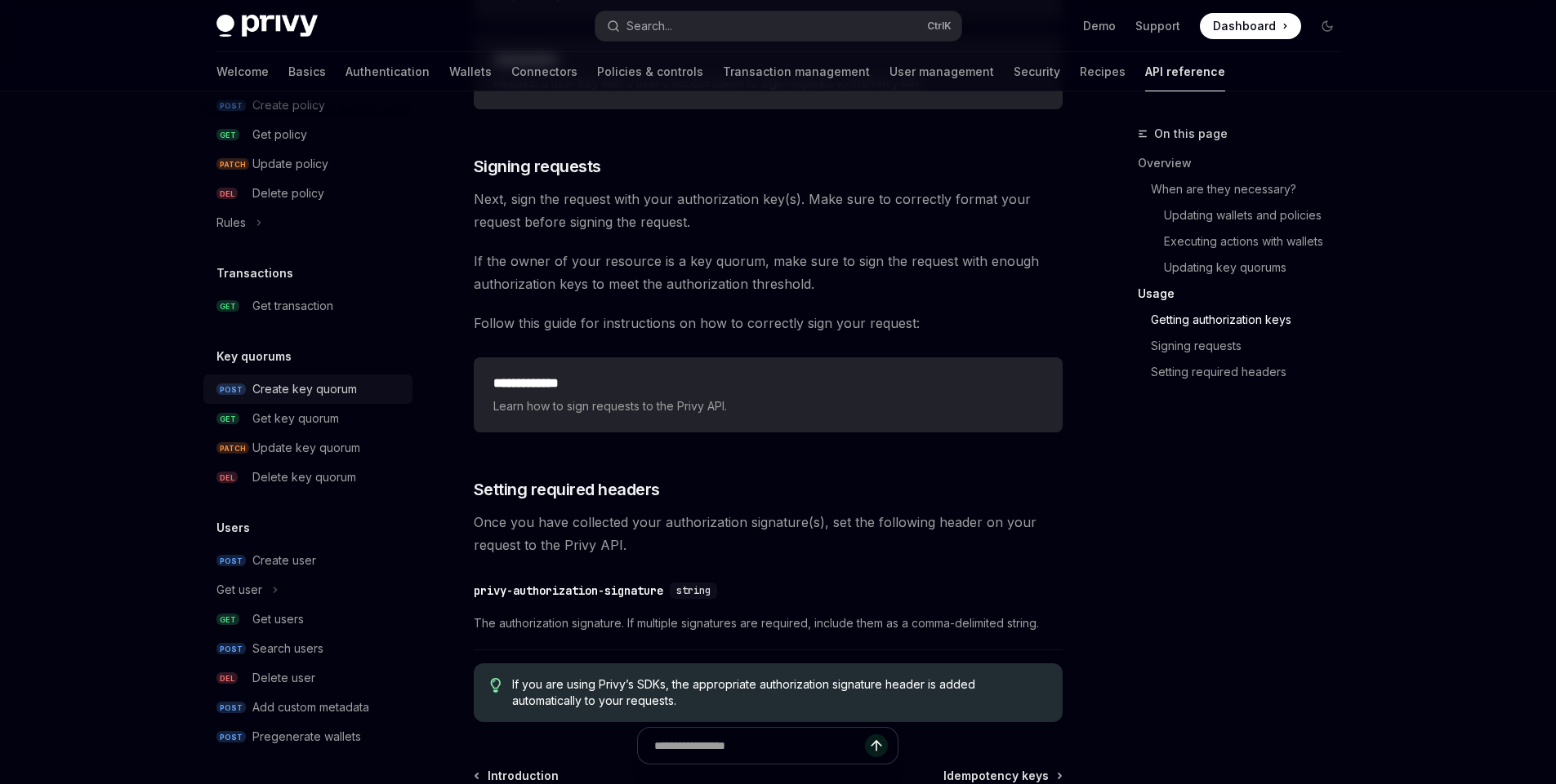
click at [352, 392] on div "Create key quorum" at bounding box center [304, 389] width 104 height 20
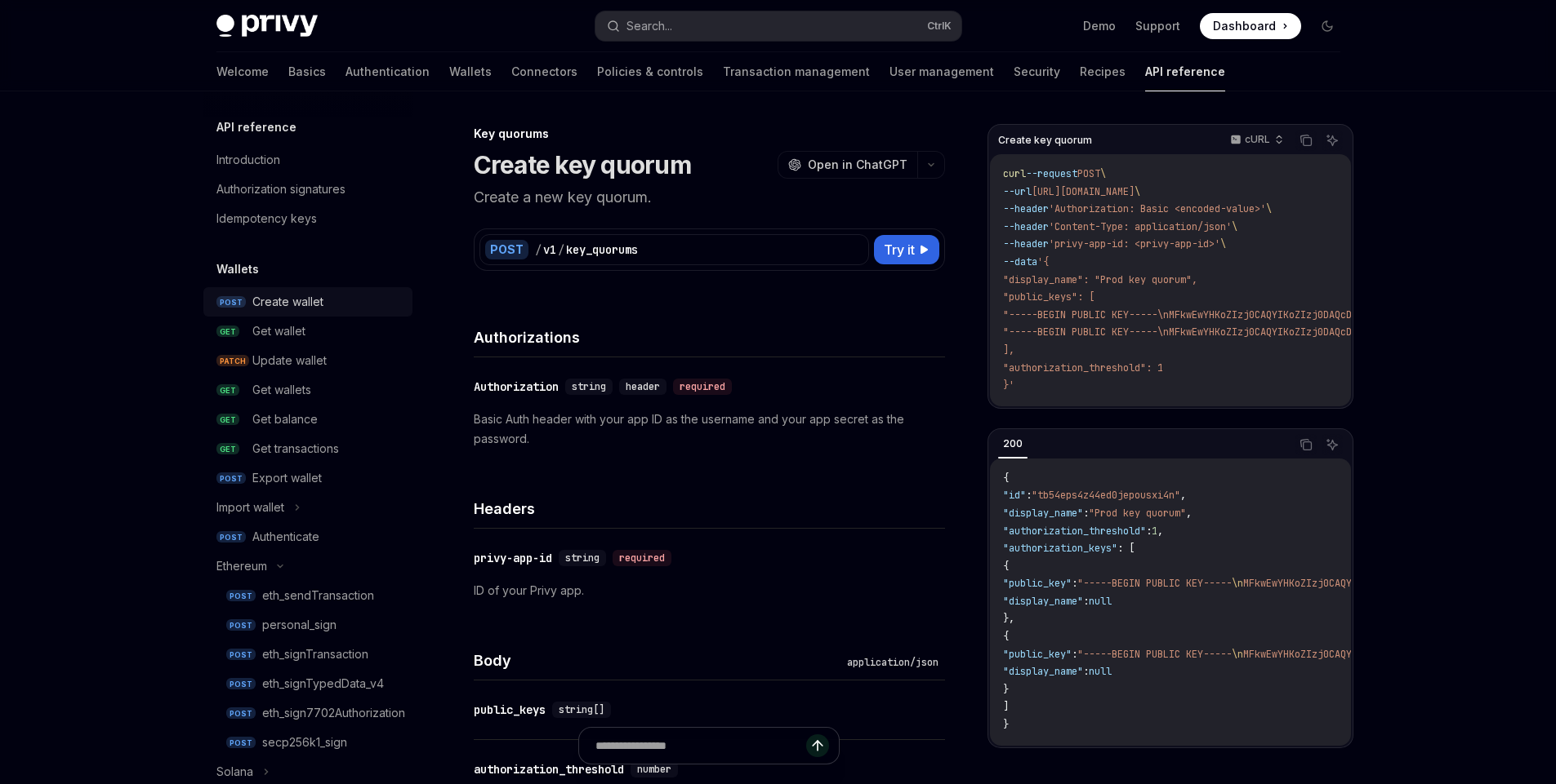
click at [320, 300] on div "Create wallet" at bounding box center [288, 301] width 71 height 20
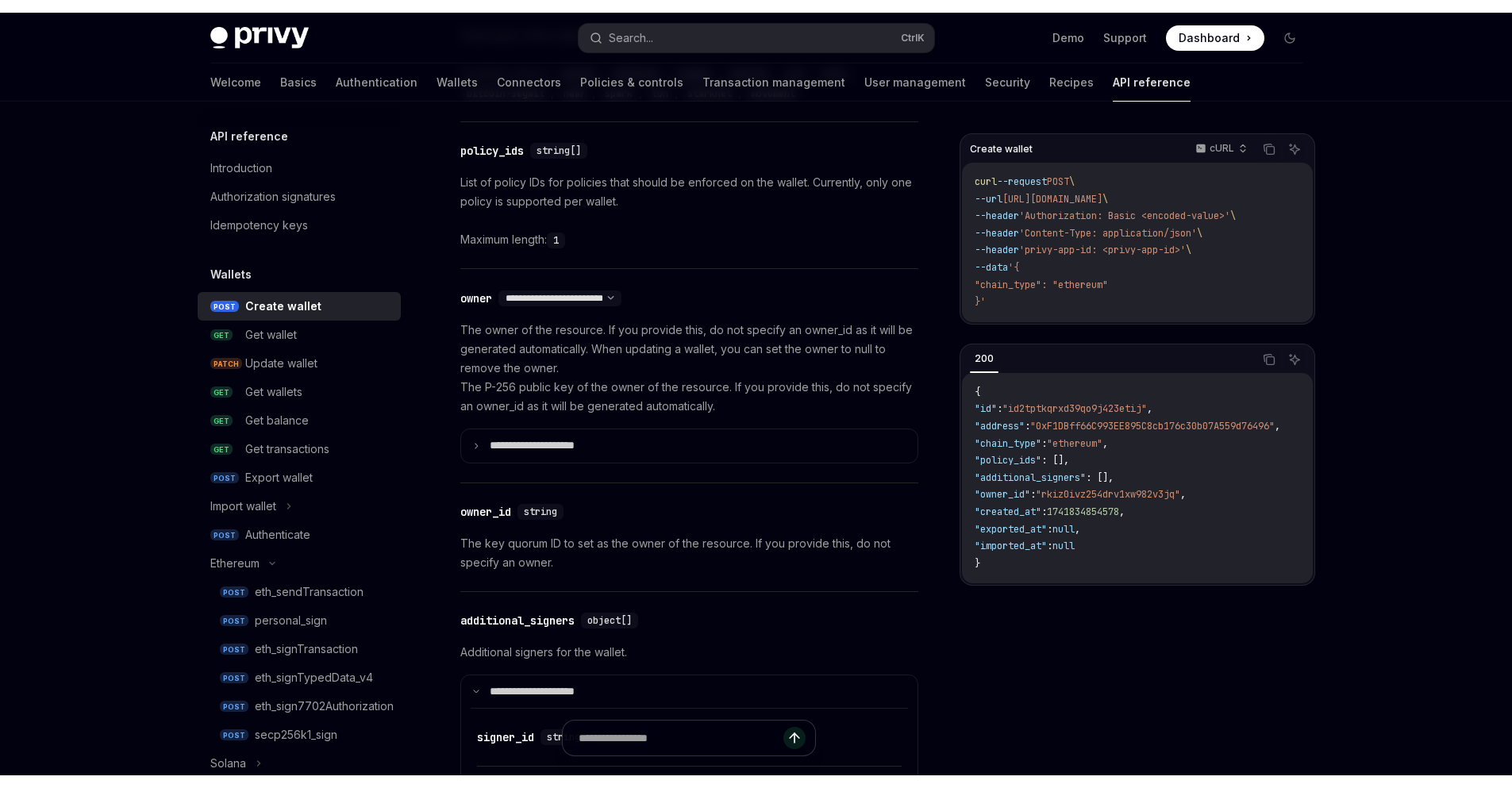
scroll to position [857, 0]
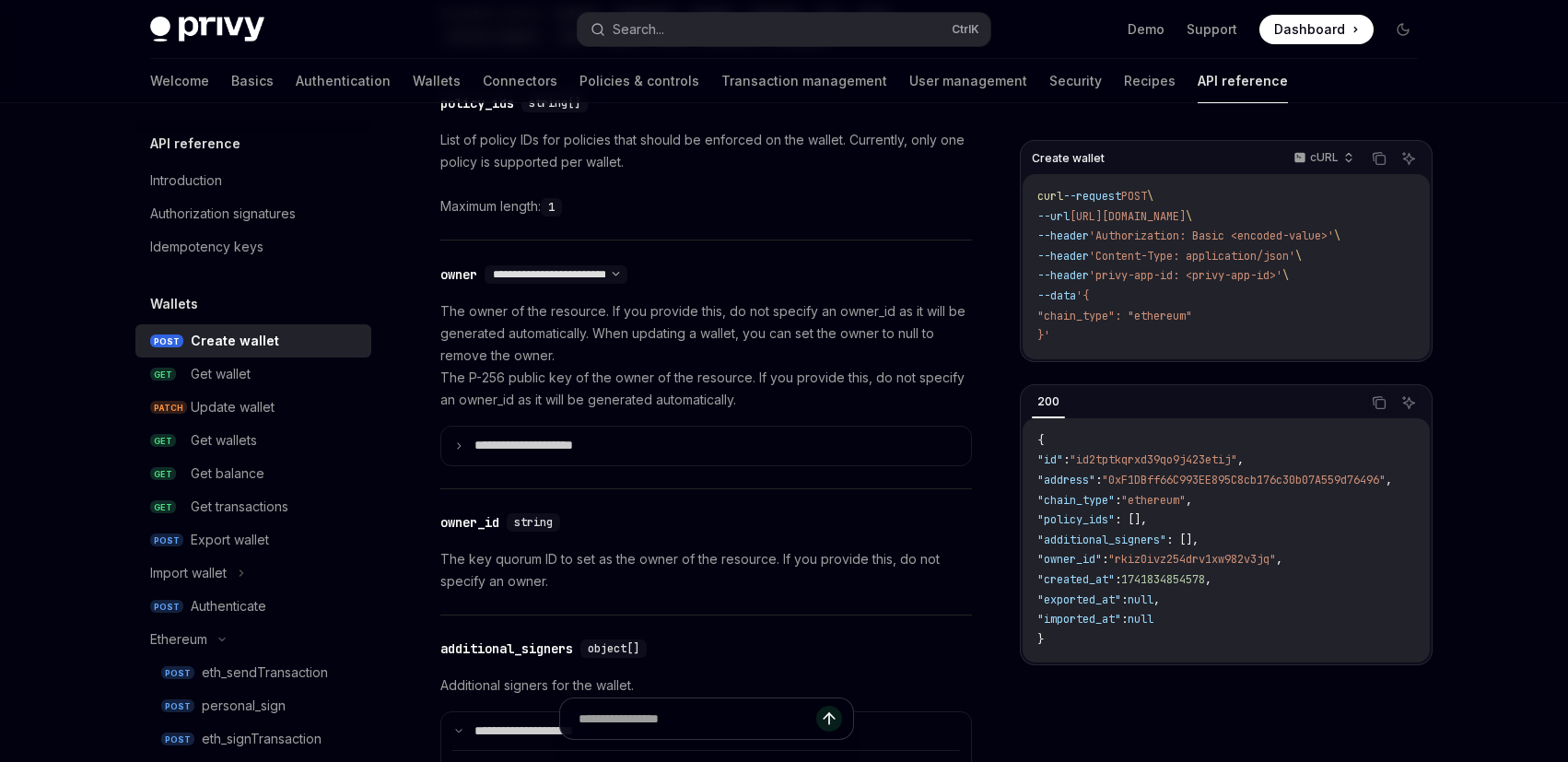
type textarea "*"
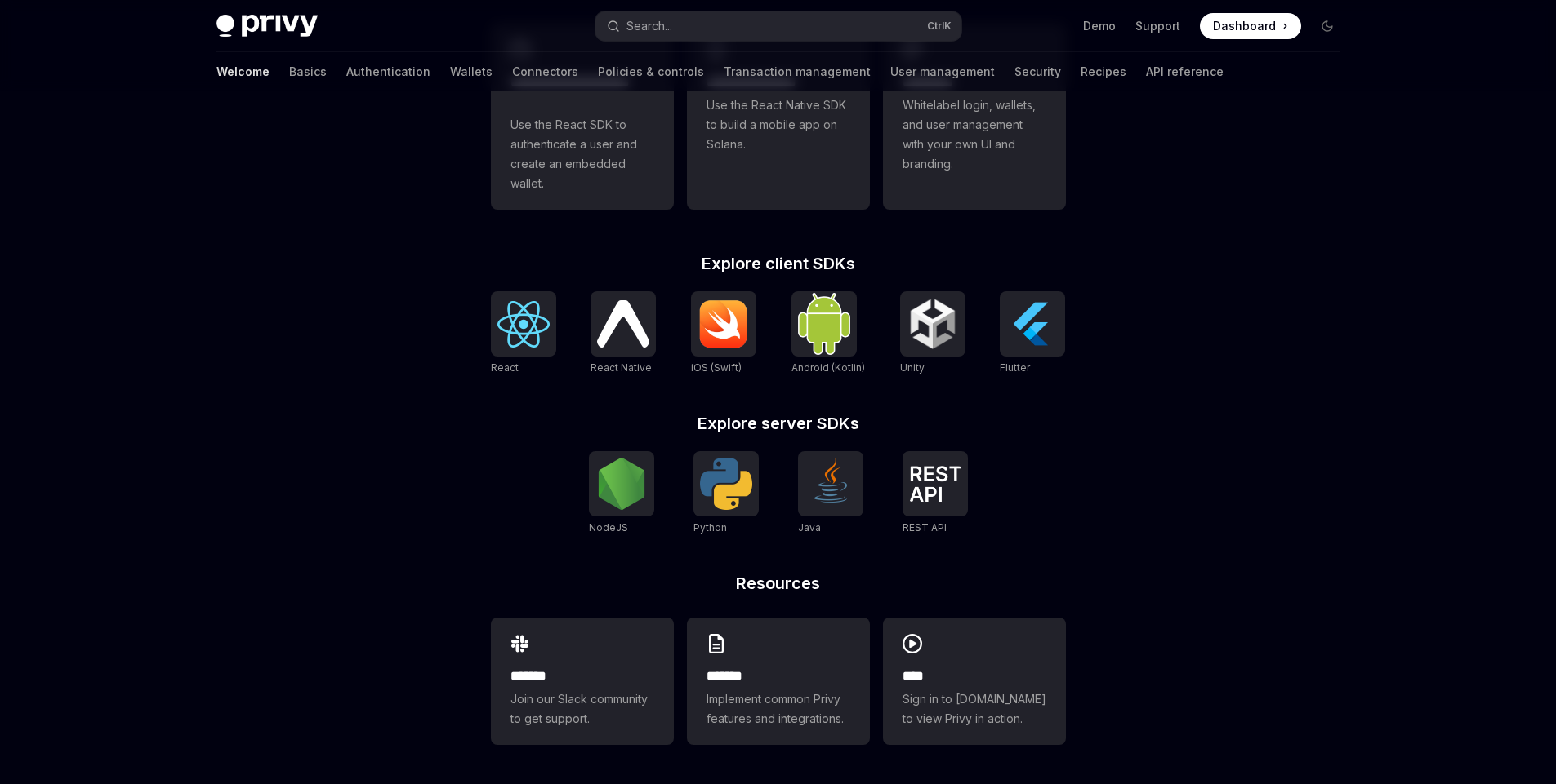
type textarea "*"
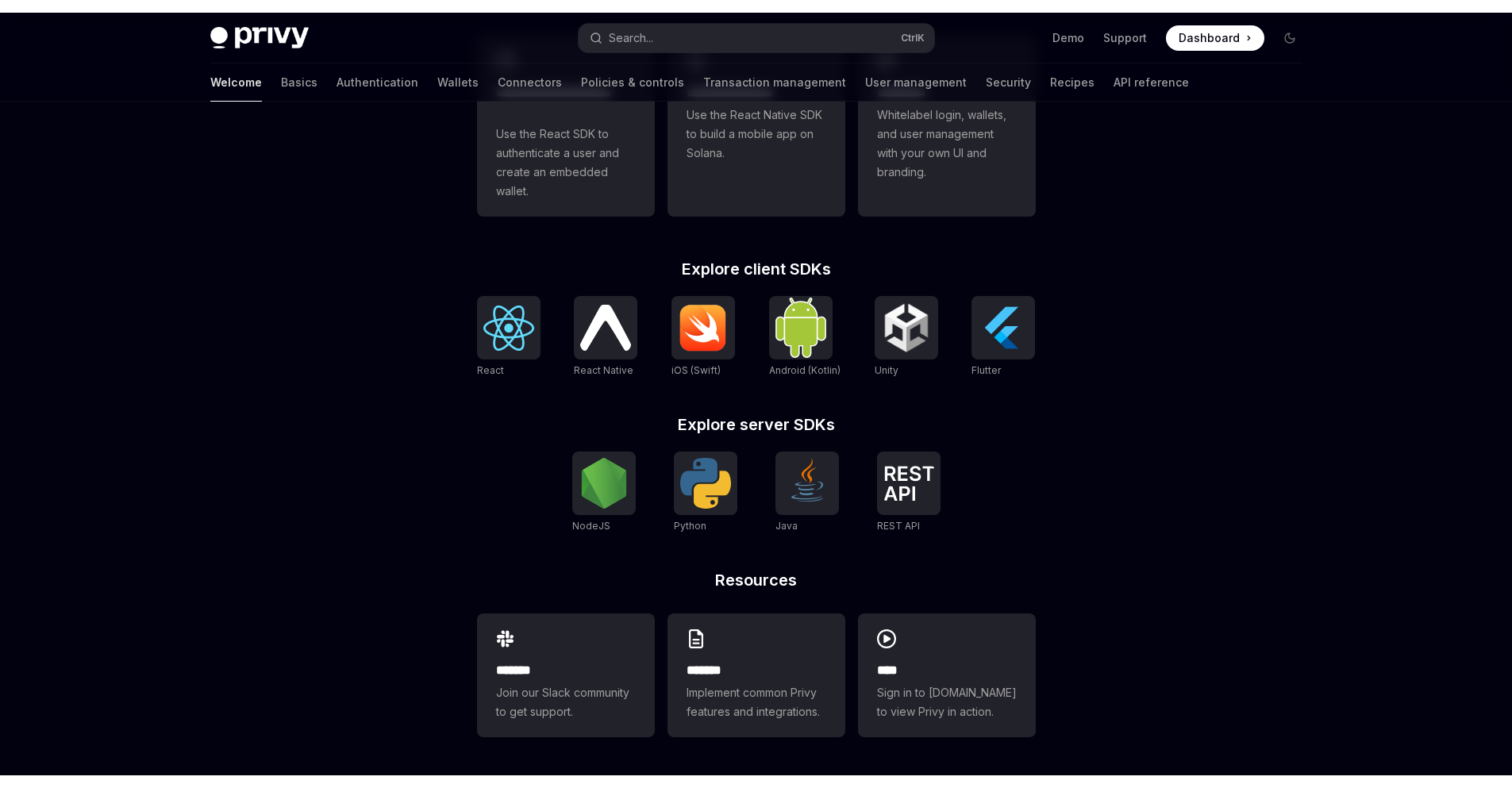
scroll to position [512, 0]
